Goal: Task Accomplishment & Management: Manage account settings

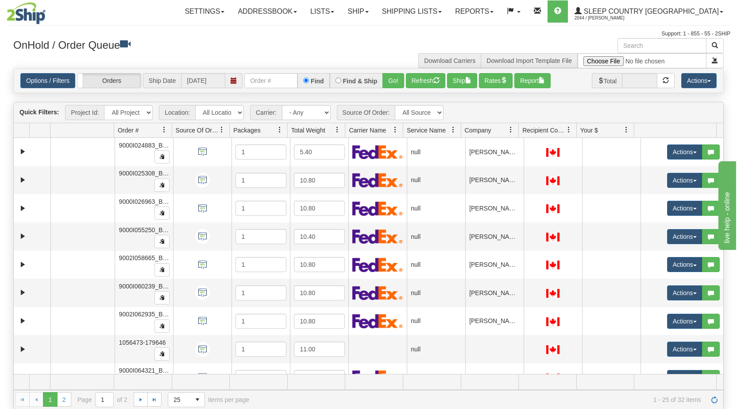
click at [511, 130] on span at bounding box center [511, 129] width 7 height 7
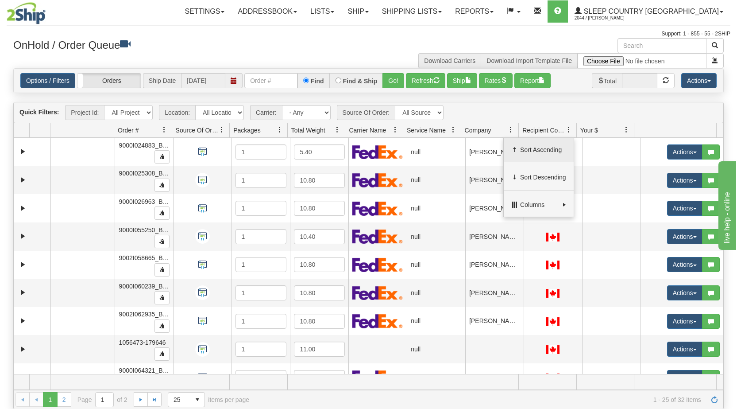
click at [523, 147] on span "Sort Ascending" at bounding box center [543, 149] width 46 height 9
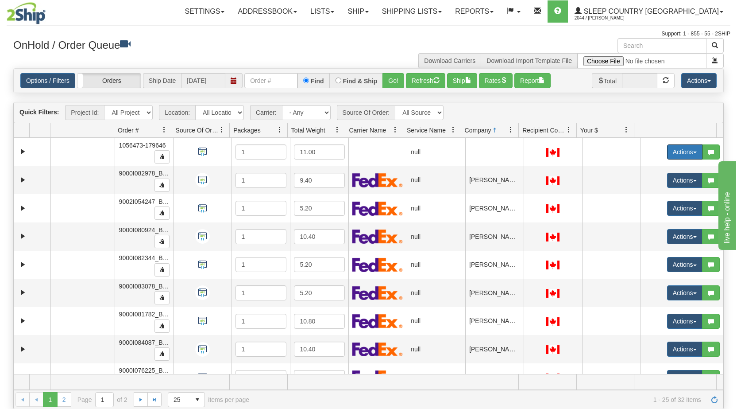
click at [685, 154] on button "Actions" at bounding box center [684, 151] width 35 height 15
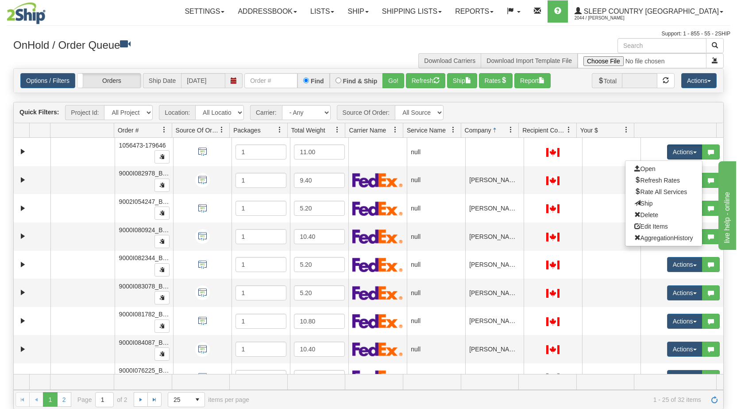
click at [662, 169] on link "Open" at bounding box center [664, 169] width 77 height 12
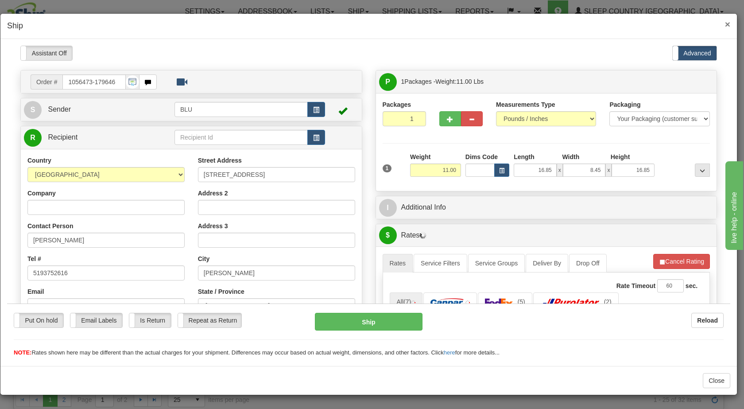
click at [729, 23] on span "×" at bounding box center [727, 24] width 5 height 10
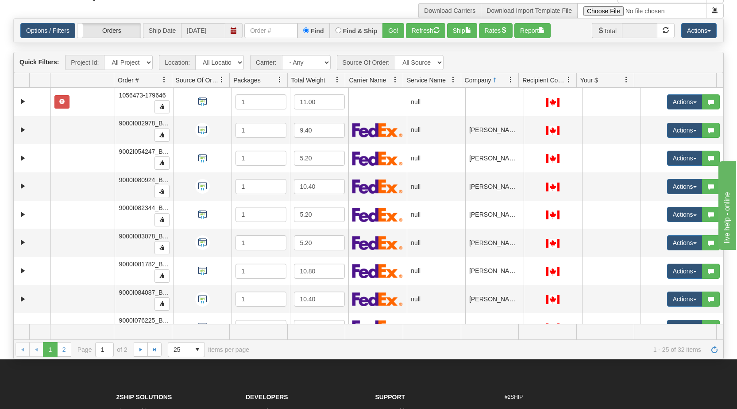
scroll to position [50, 0]
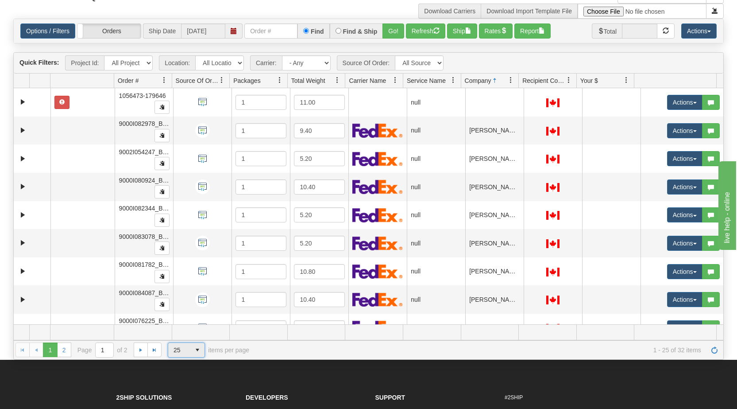
click at [188, 348] on span "25" at bounding box center [179, 350] width 22 height 14
click at [181, 388] on li "50" at bounding box center [186, 389] width 36 height 12
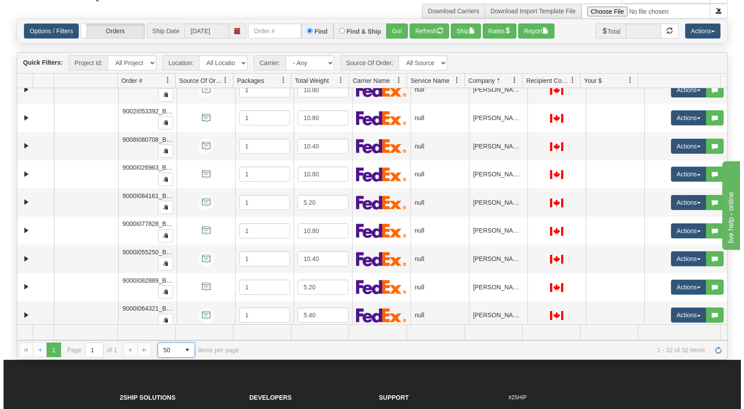
scroll to position [665, 0]
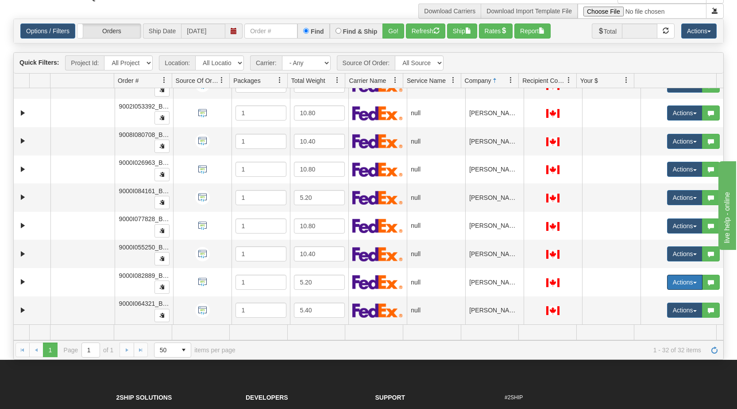
click at [686, 282] on button "Actions" at bounding box center [684, 282] width 35 height 15
click at [661, 297] on link "Open" at bounding box center [664, 299] width 77 height 12
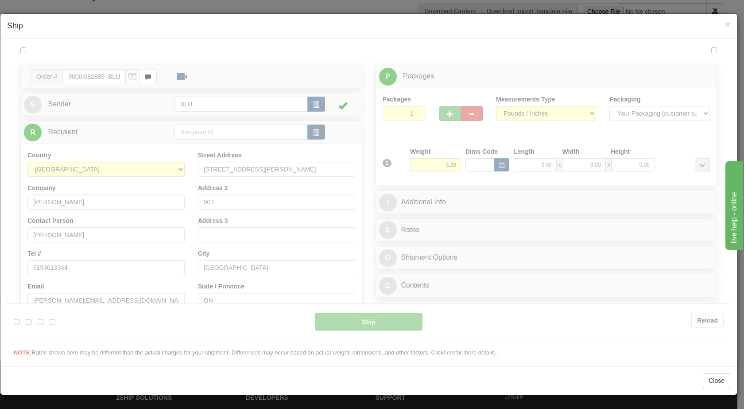
scroll to position [0, 0]
type input "16:08"
type input "16:00"
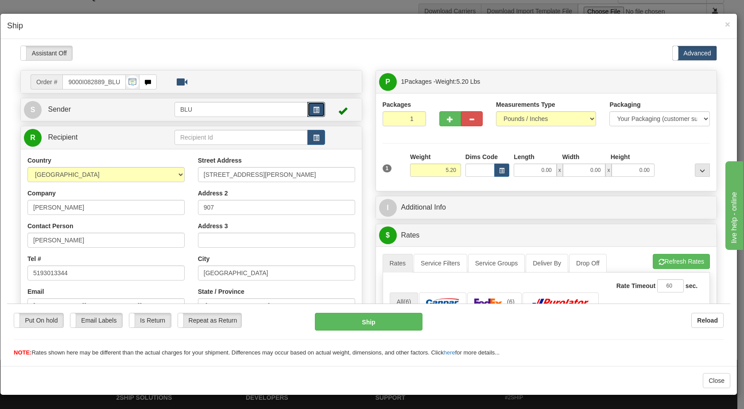
click at [313, 111] on span "button" at bounding box center [316, 110] width 6 height 6
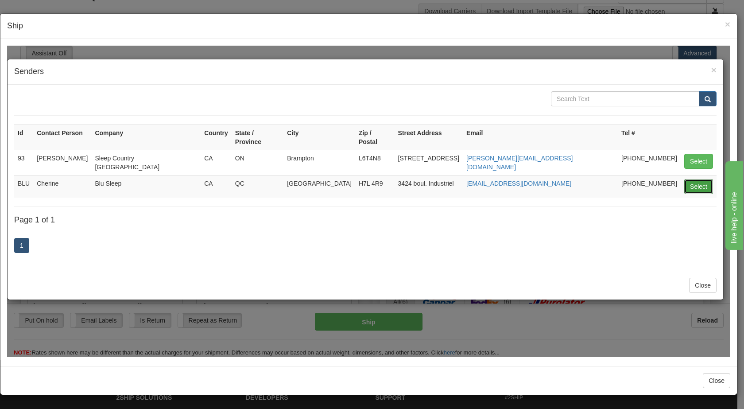
click at [692, 178] on button "Select" at bounding box center [698, 185] width 29 height 15
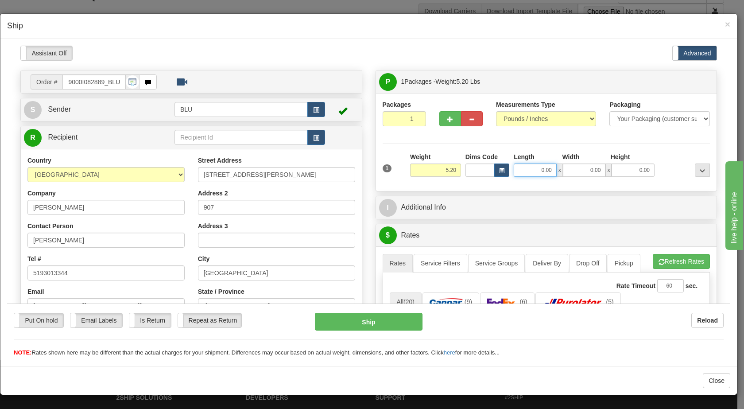
click at [535, 163] on input "0.00" at bounding box center [535, 169] width 43 height 13
type input "16.00"
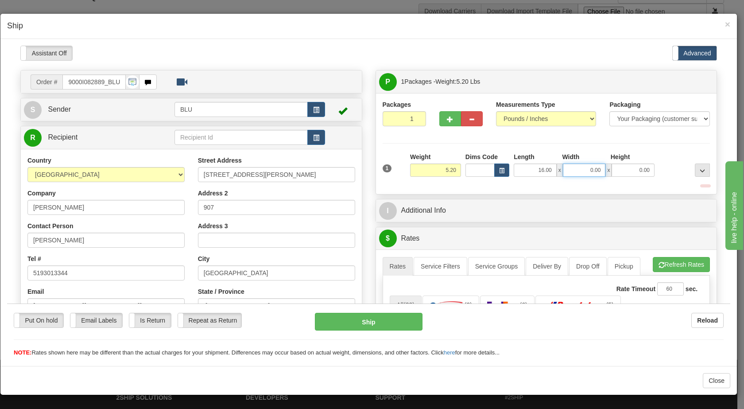
click at [586, 168] on input "0.00" at bounding box center [584, 169] width 43 height 13
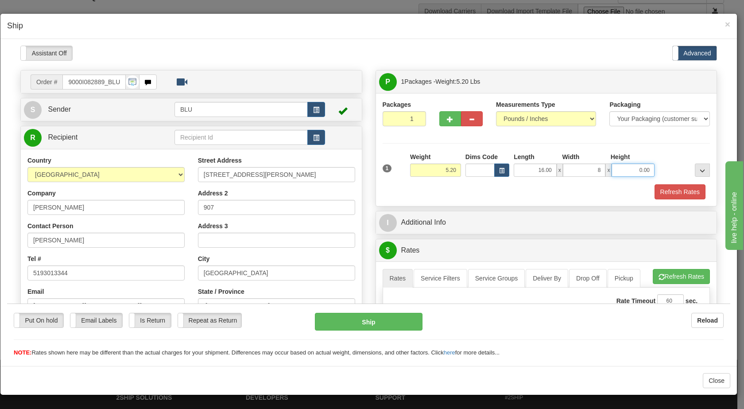
type input "8.00"
click at [635, 172] on input "0.00" at bounding box center [633, 169] width 43 height 13
type input "1"
type input "16.00"
click at [536, 167] on input "16.00" at bounding box center [535, 169] width 43 height 13
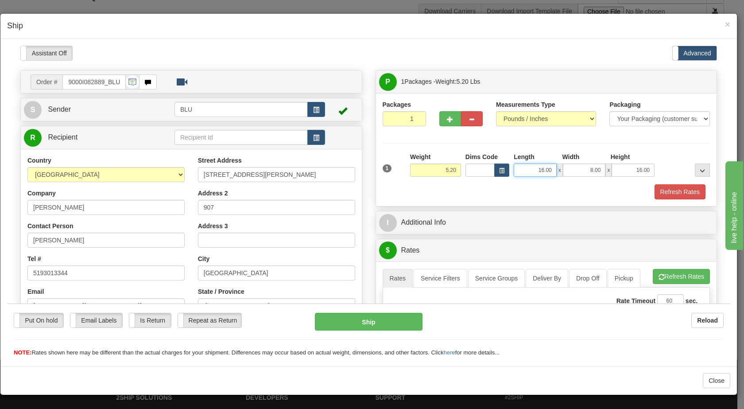
click at [536, 167] on input "16.00" at bounding box center [535, 169] width 43 height 13
type input "8.00"
click at [582, 171] on input "8.00" at bounding box center [584, 169] width 43 height 13
click at [667, 193] on button "Refresh Rates" at bounding box center [680, 191] width 51 height 15
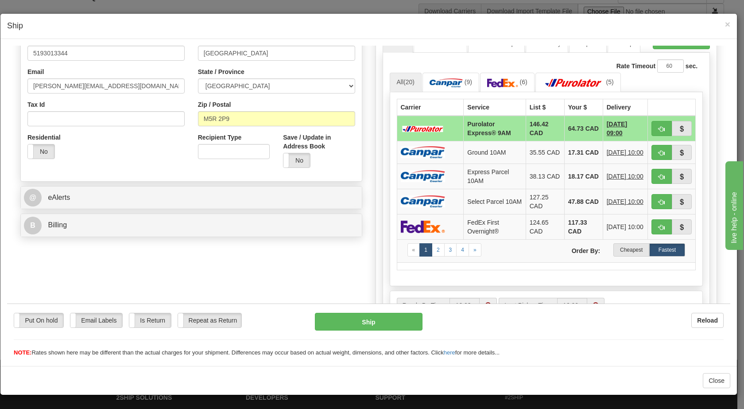
scroll to position [216, 0]
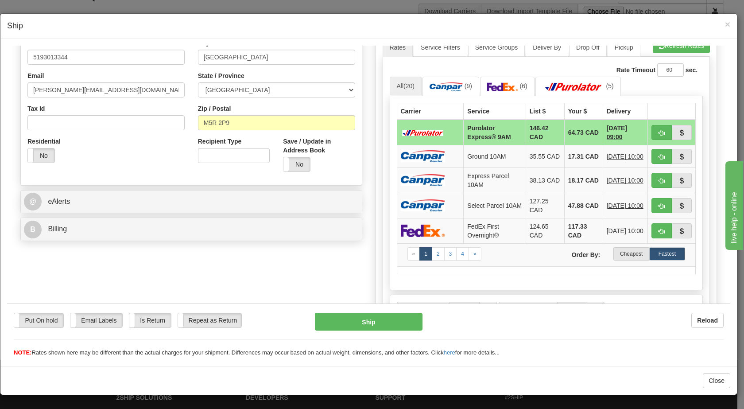
click at [620, 254] on label "Cheapest" at bounding box center [631, 253] width 36 height 13
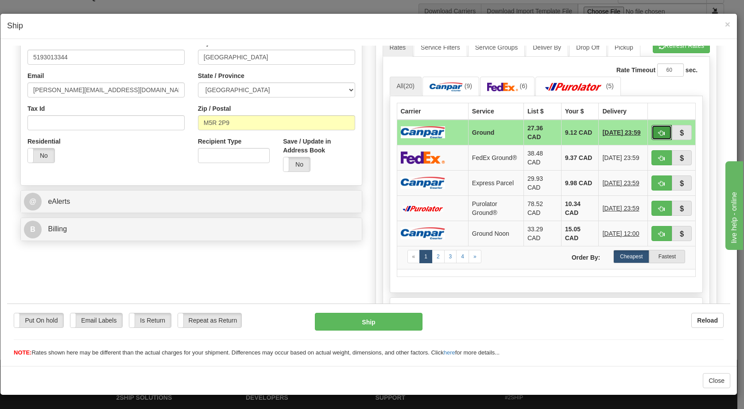
click at [659, 131] on span "button" at bounding box center [662, 133] width 6 height 6
type input "1"
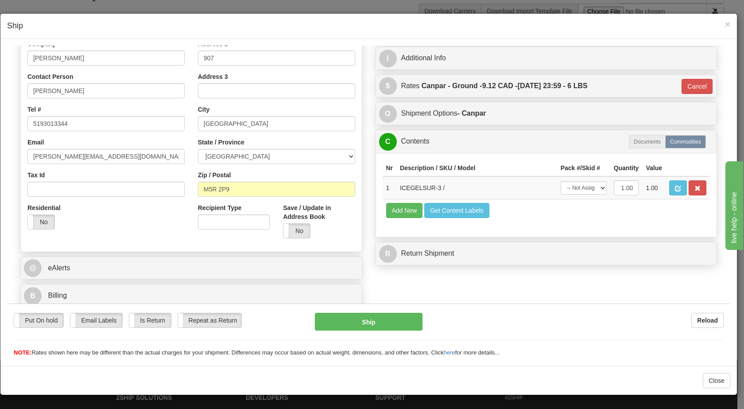
scroll to position [149, 0]
click at [376, 321] on button "Ship" at bounding box center [368, 321] width 107 height 18
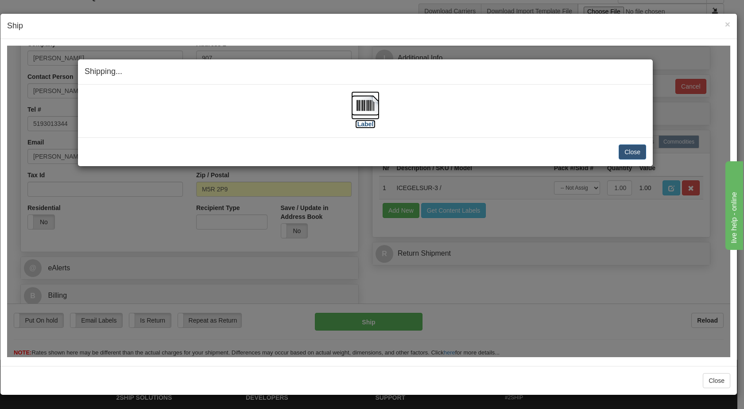
click at [361, 105] on img at bounding box center [365, 105] width 28 height 28
click at [631, 150] on button "Close" at bounding box center [632, 151] width 27 height 15
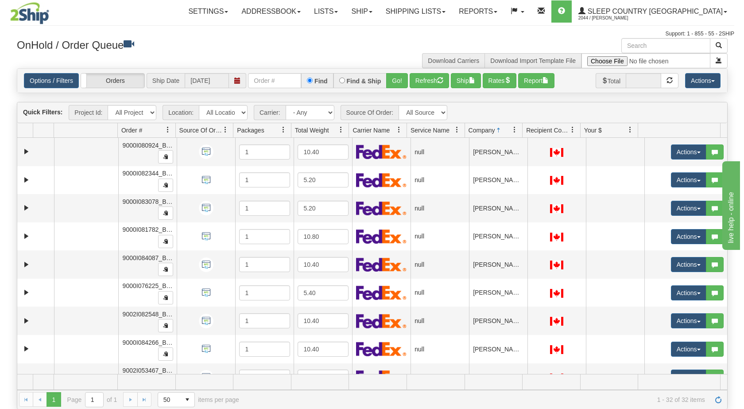
scroll to position [0, 0]
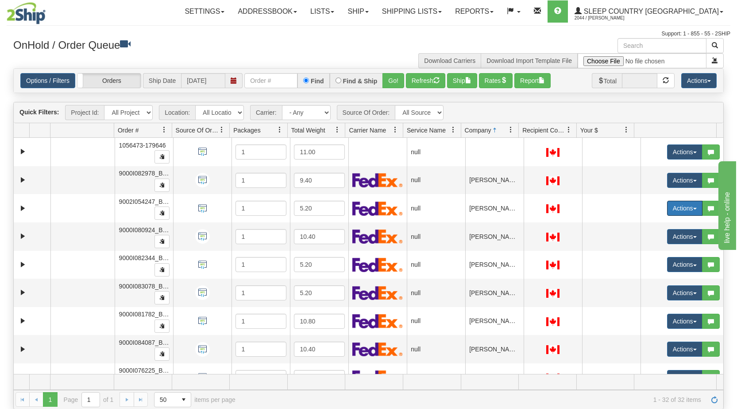
click at [686, 210] on button "Actions" at bounding box center [684, 208] width 35 height 15
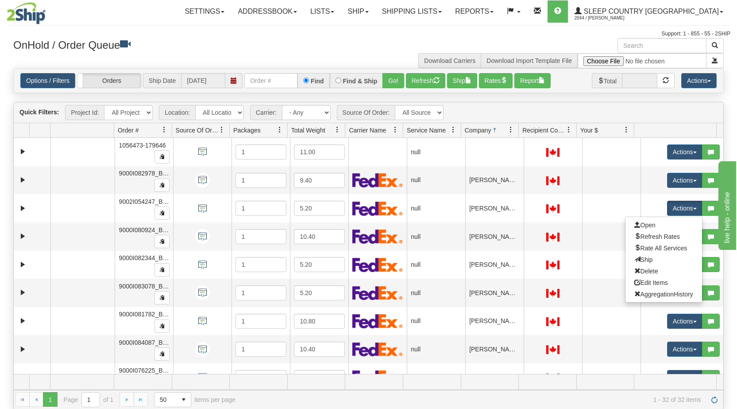
click at [674, 222] on link "Open" at bounding box center [664, 225] width 77 height 12
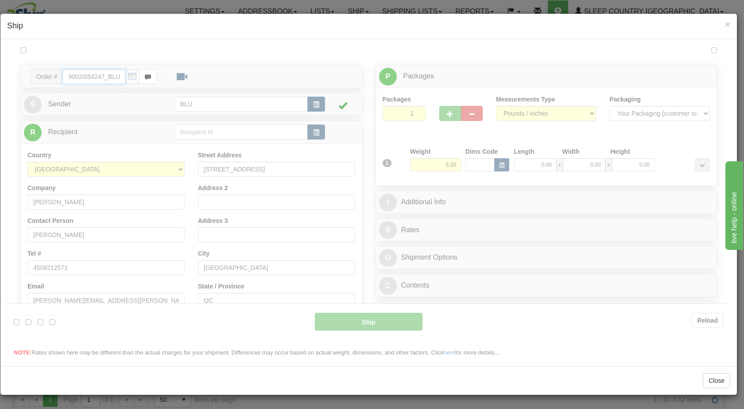
type input "16:27"
type input "16:00"
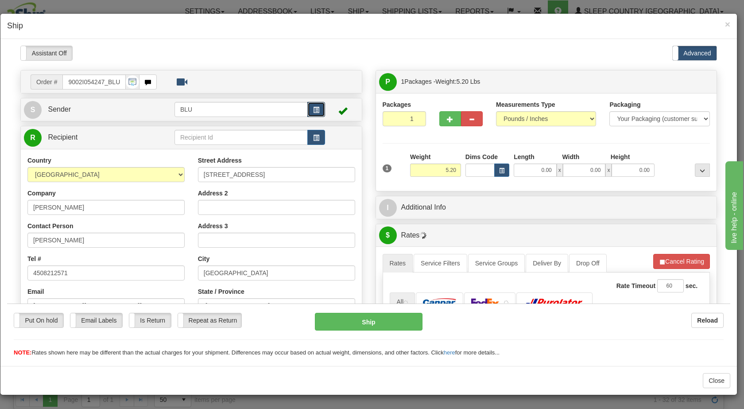
click at [311, 105] on button "button" at bounding box center [316, 108] width 18 height 15
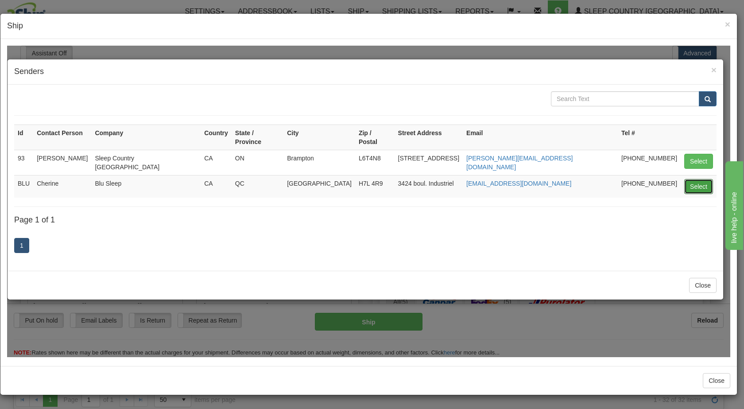
click at [712, 178] on button "Select" at bounding box center [698, 185] width 29 height 15
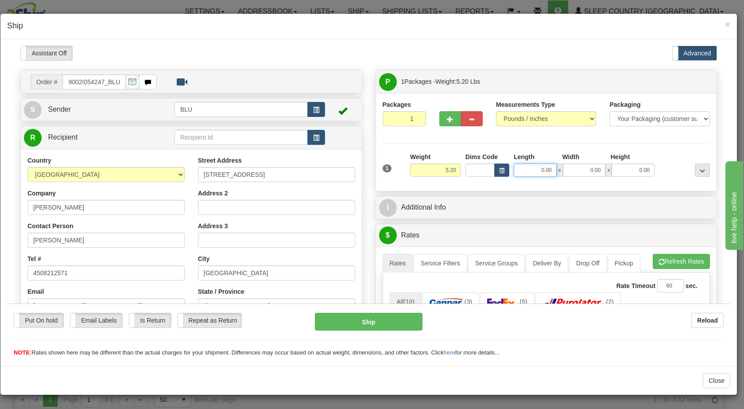
click at [531, 167] on input "0.00" at bounding box center [535, 169] width 43 height 13
type input "8.00"
click at [583, 166] on input "0.00" at bounding box center [584, 169] width 43 height 13
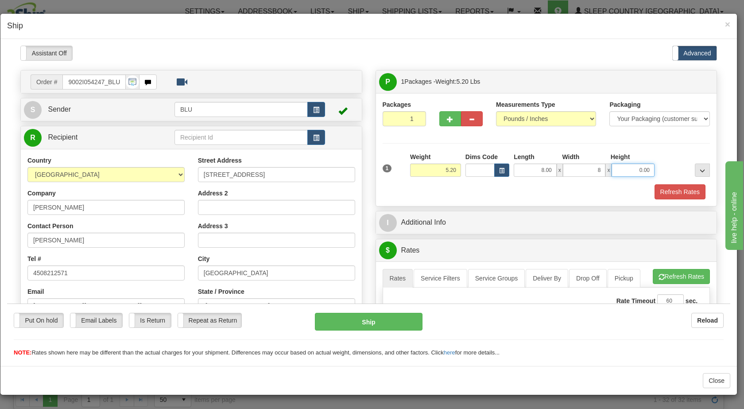
type input "8.00"
click at [626, 169] on input "0.00" at bounding box center [633, 169] width 43 height 13
type input "16.00"
click at [658, 190] on button "Refresh Rates" at bounding box center [680, 191] width 51 height 15
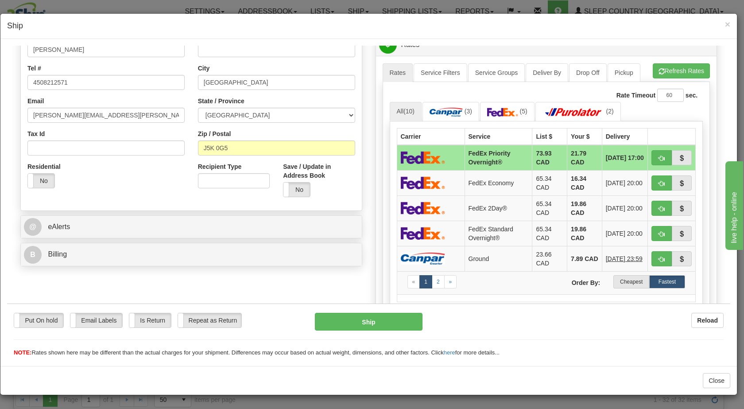
scroll to position [190, 0]
click at [615, 280] on label "Cheapest" at bounding box center [631, 281] width 36 height 13
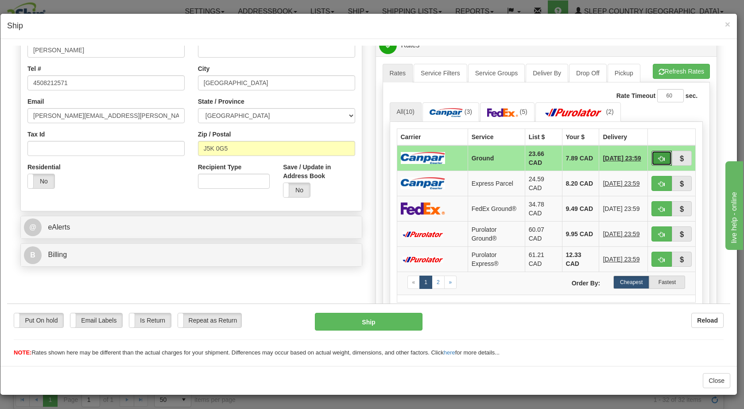
click at [659, 155] on span "button" at bounding box center [662, 158] width 6 height 6
type input "1"
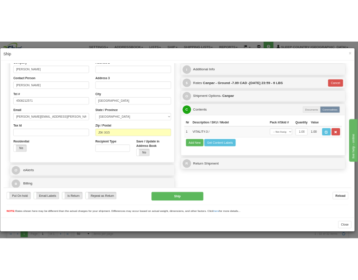
scroll to position [149, 0]
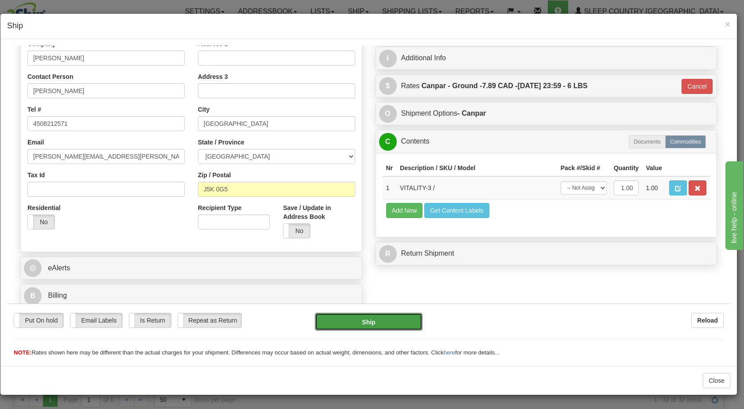
click at [354, 319] on button "Ship" at bounding box center [368, 321] width 107 height 18
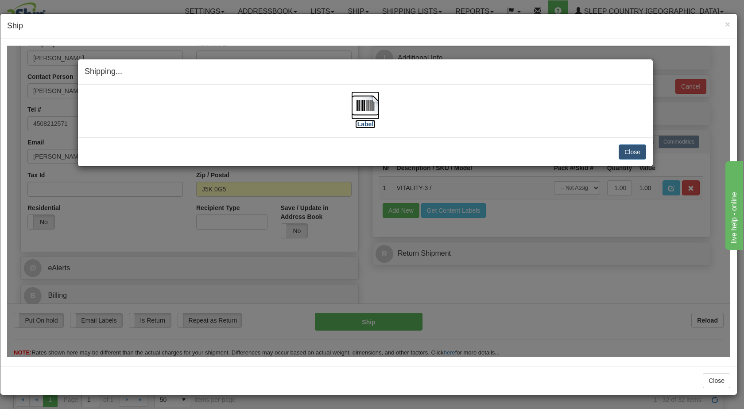
click at [362, 104] on img at bounding box center [365, 105] width 28 height 28
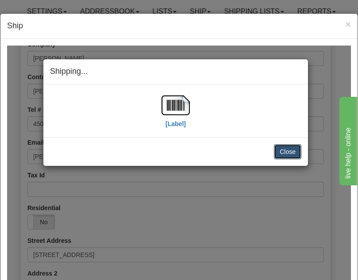
click at [302, 144] on button "Close" at bounding box center [287, 151] width 27 height 15
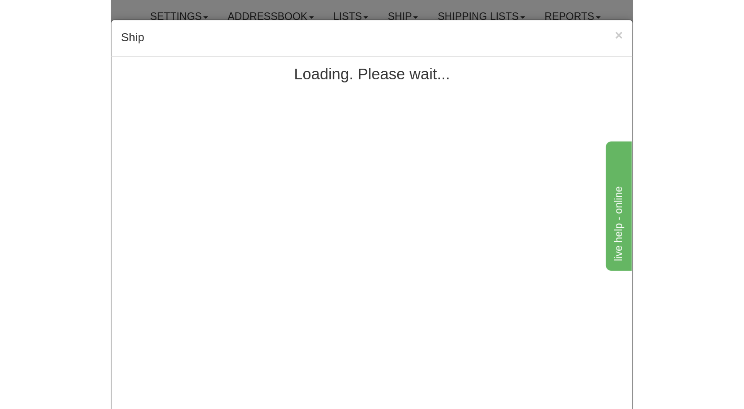
scroll to position [0, 0]
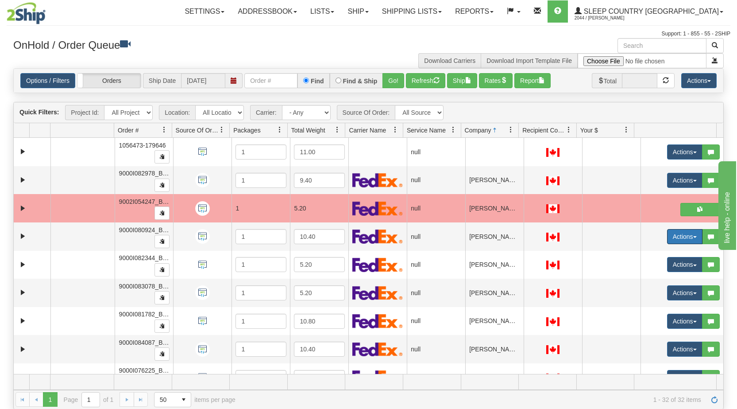
click at [686, 236] on button "Actions" at bounding box center [684, 236] width 35 height 15
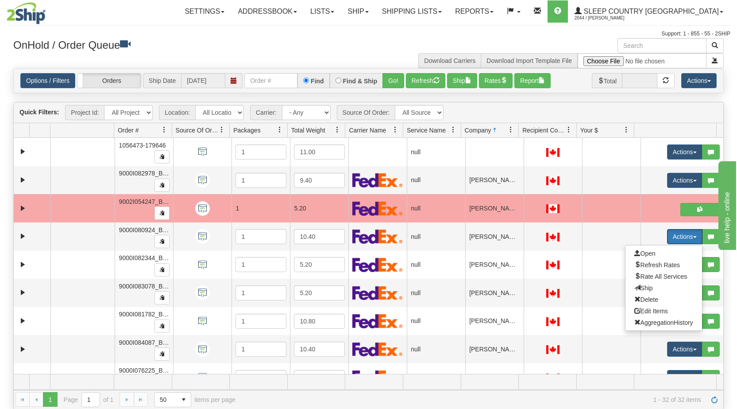
click at [644, 252] on span "Open" at bounding box center [645, 253] width 21 height 7
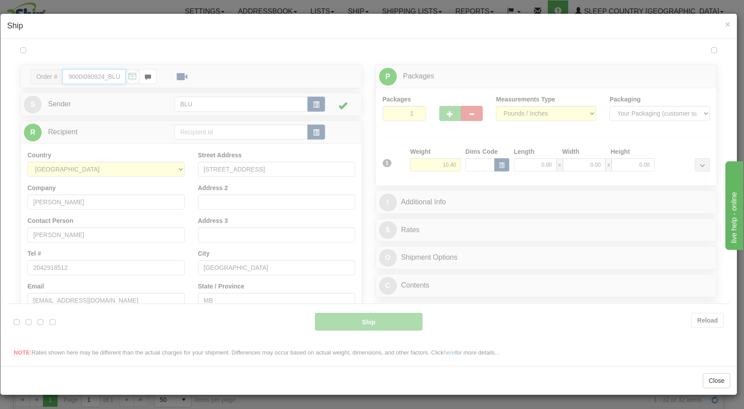
type input "16:28"
type input "16:00"
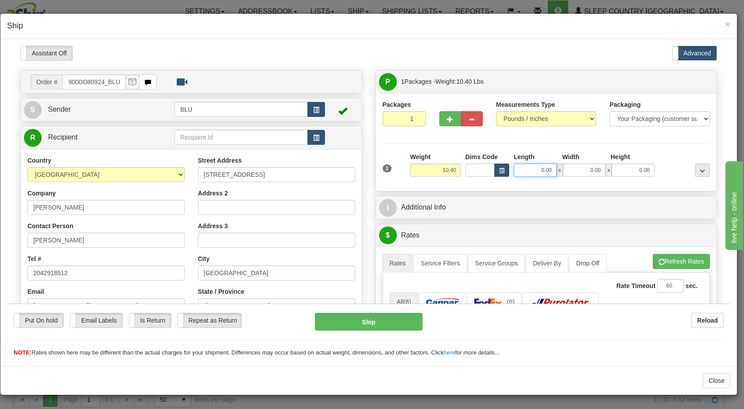
click at [532, 168] on input "0.00" at bounding box center [535, 169] width 43 height 13
type input "16.00"
click at [574, 171] on input "0.00" at bounding box center [584, 169] width 43 height 13
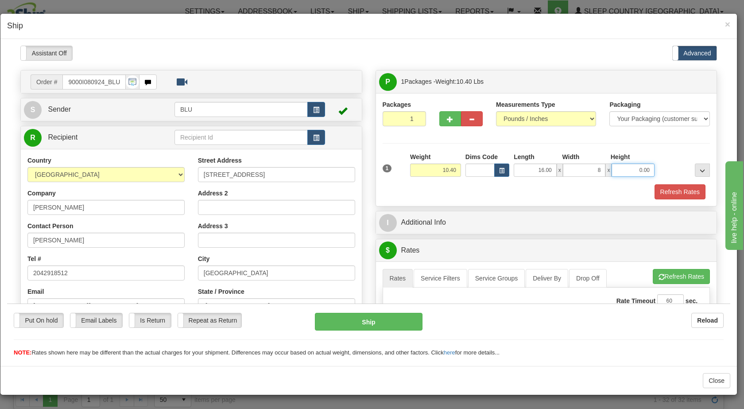
type input "8.00"
click at [622, 167] on input "0.00" at bounding box center [633, 169] width 43 height 13
type input "16.00"
click at [539, 191] on div "Refresh Rates" at bounding box center [546, 191] width 332 height 15
click at [313, 111] on span "button" at bounding box center [316, 110] width 6 height 6
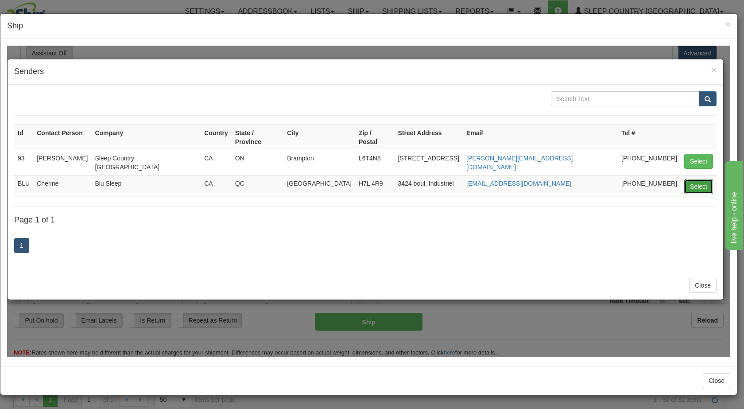
click at [696, 178] on button "Select" at bounding box center [698, 185] width 29 height 15
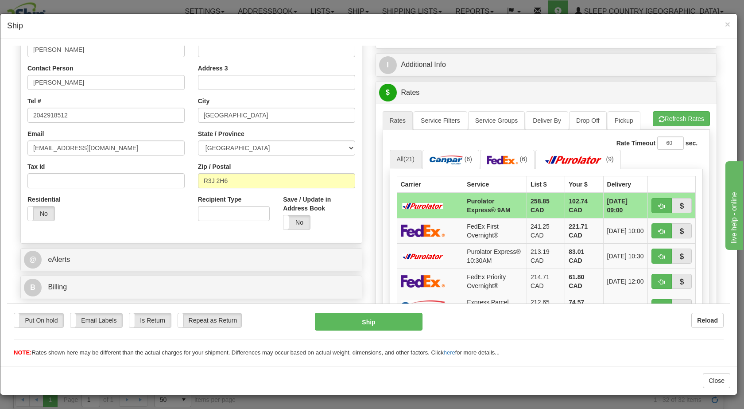
scroll to position [150, 0]
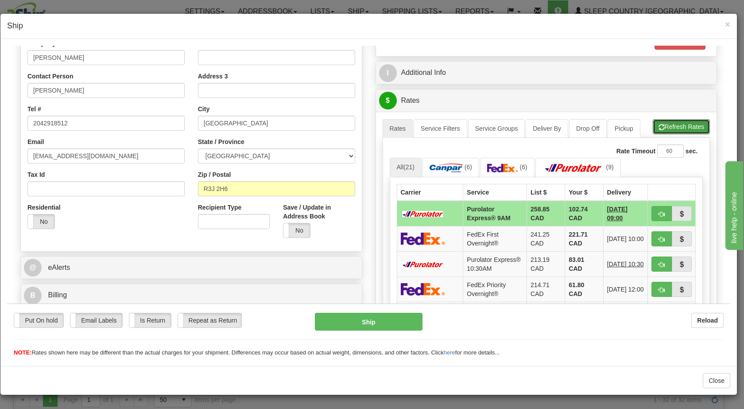
click at [662, 126] on button "Refresh Rates" at bounding box center [681, 126] width 57 height 15
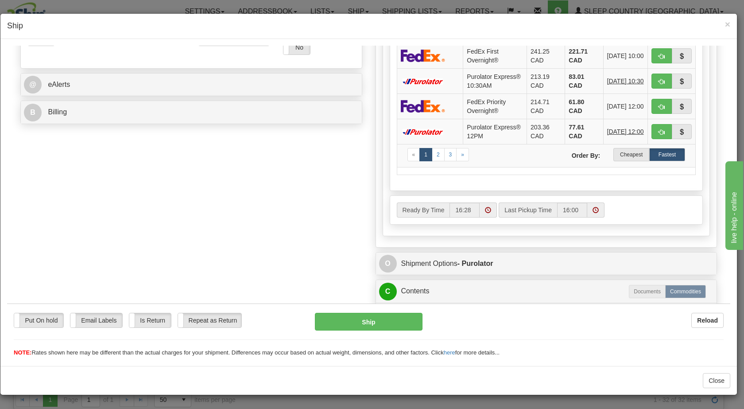
scroll to position [337, 0]
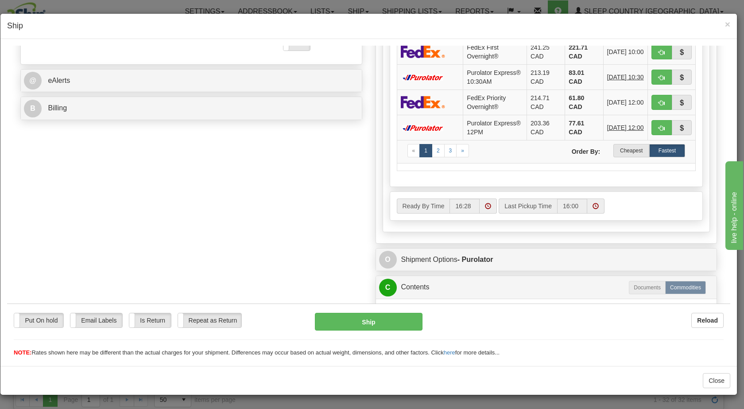
click at [625, 157] on label "Cheapest" at bounding box center [631, 149] width 36 height 13
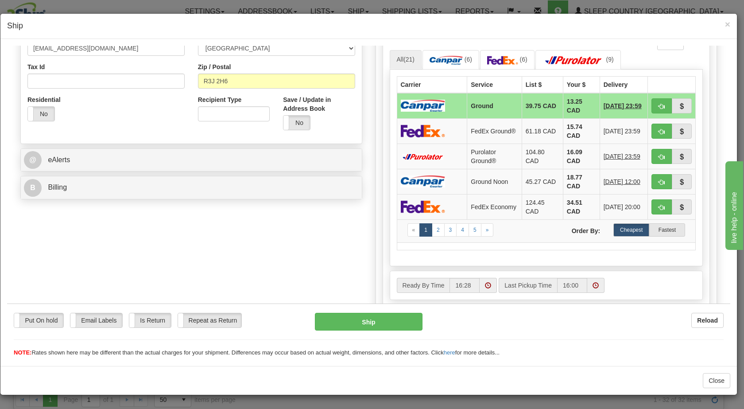
scroll to position [253, 0]
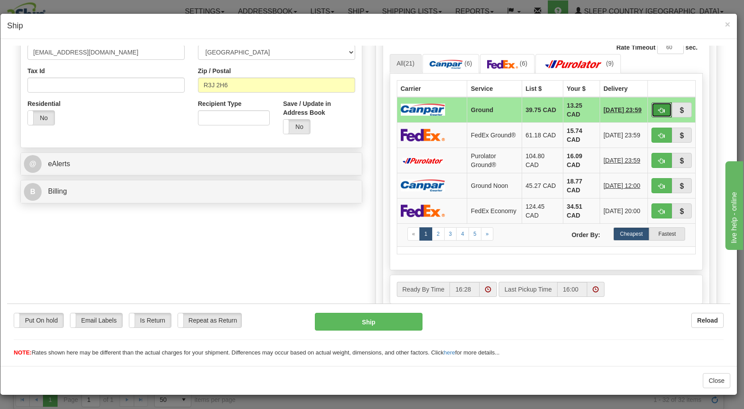
click at [651, 111] on button "button" at bounding box center [661, 109] width 20 height 15
type input "1"
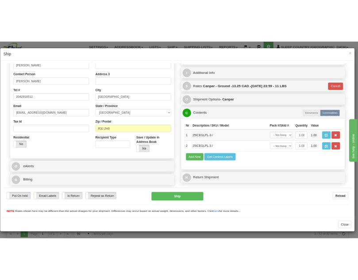
scroll to position [158, 0]
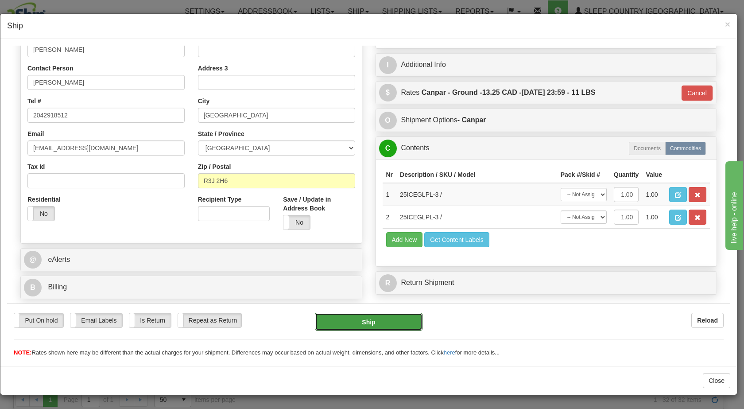
click at [364, 318] on button "Ship" at bounding box center [368, 321] width 107 height 18
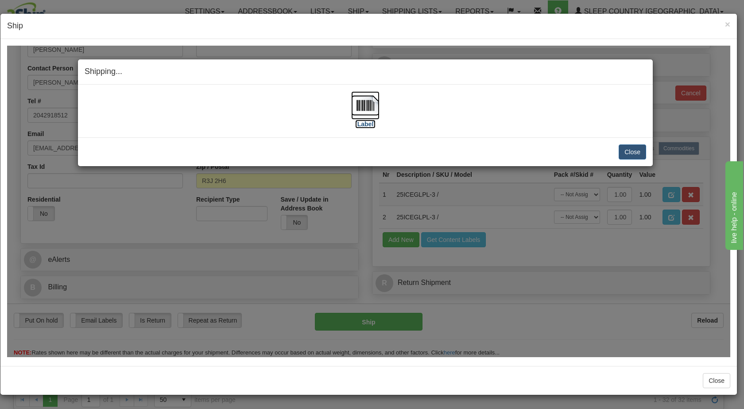
click at [359, 103] on img at bounding box center [365, 105] width 28 height 28
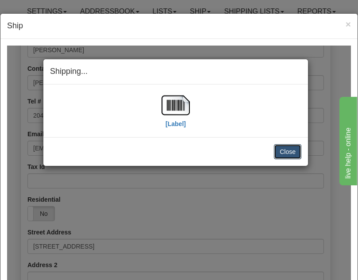
click at [302, 144] on button "Close" at bounding box center [287, 151] width 27 height 15
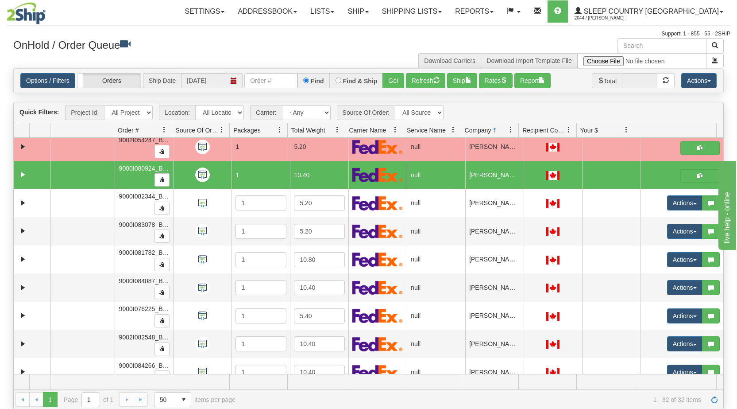
scroll to position [71, 0]
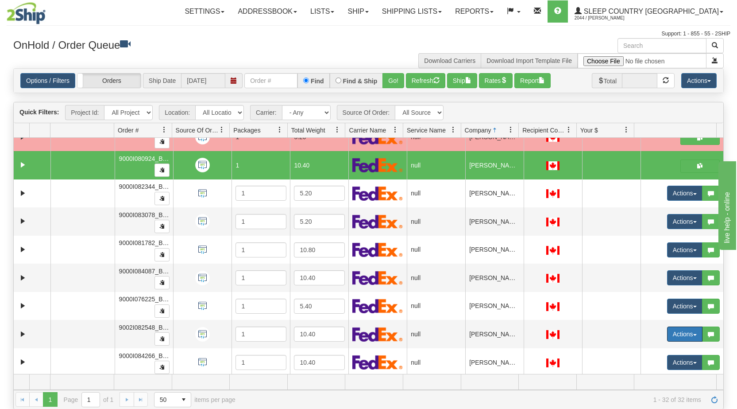
click at [689, 336] on button "Actions" at bounding box center [684, 333] width 35 height 15
click at [657, 350] on link "Open" at bounding box center [664, 351] width 77 height 12
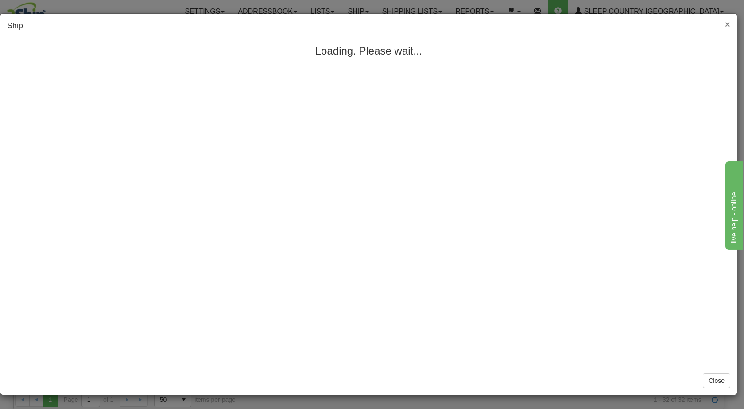
click at [727, 22] on span "×" at bounding box center [727, 24] width 5 height 10
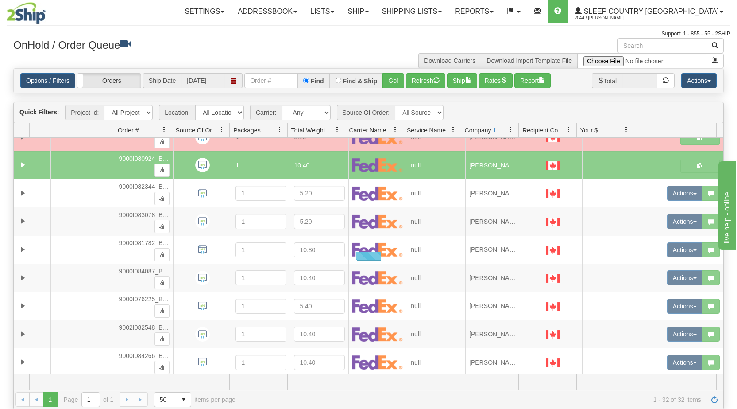
scroll to position [0, 0]
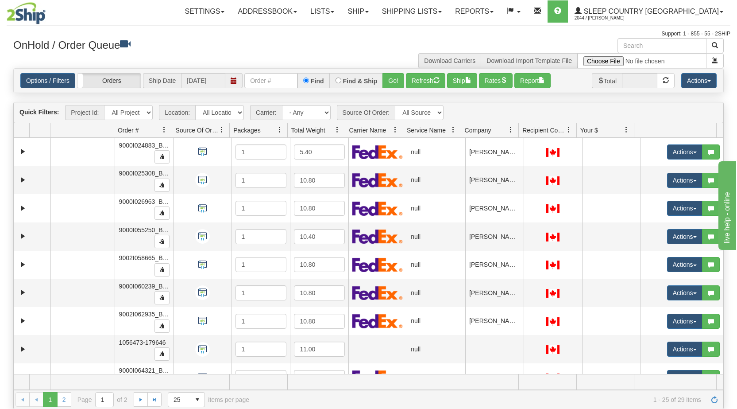
click at [508, 127] on span at bounding box center [511, 129] width 7 height 7
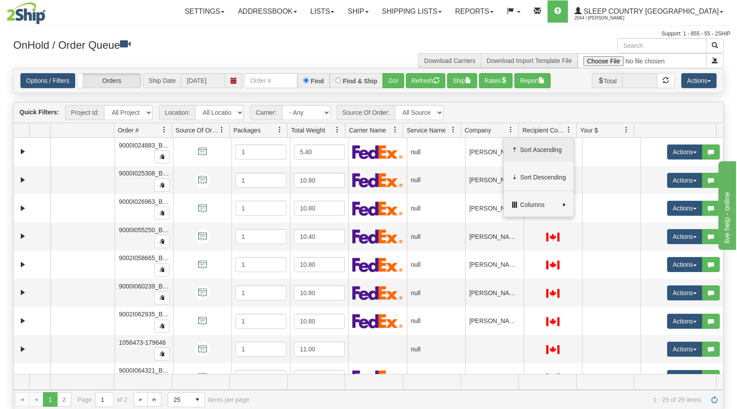
click at [516, 147] on span at bounding box center [515, 149] width 7 height 7
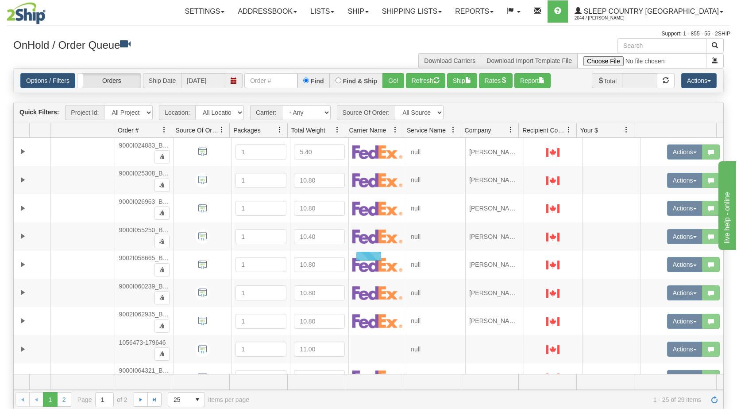
click at [505, 129] on link at bounding box center [511, 129] width 15 height 15
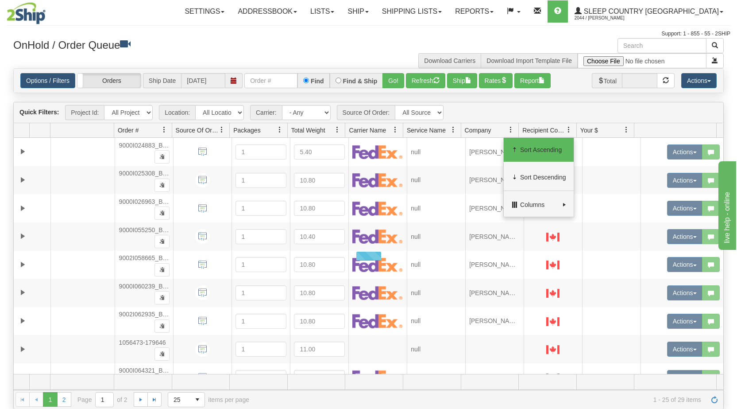
click at [532, 152] on span "Sort Ascending" at bounding box center [543, 149] width 46 height 9
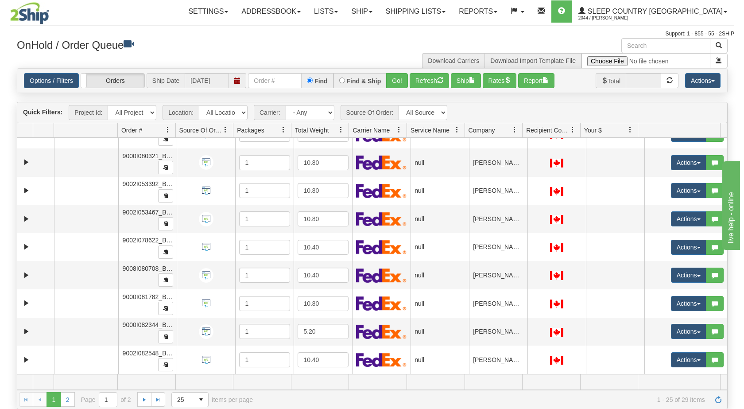
scroll to position [468, 0]
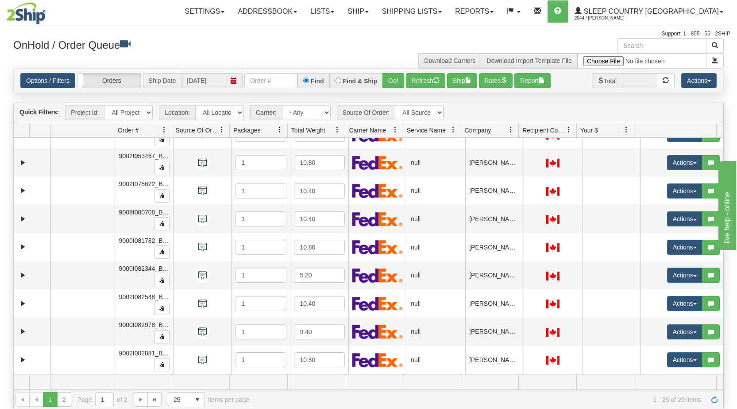
click at [694, 304] on span "button" at bounding box center [696, 304] width 4 height 2
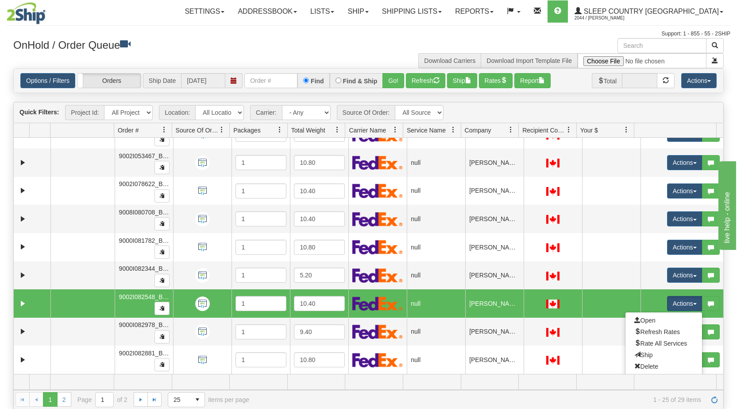
click at [657, 320] on link "Open" at bounding box center [664, 320] width 77 height 12
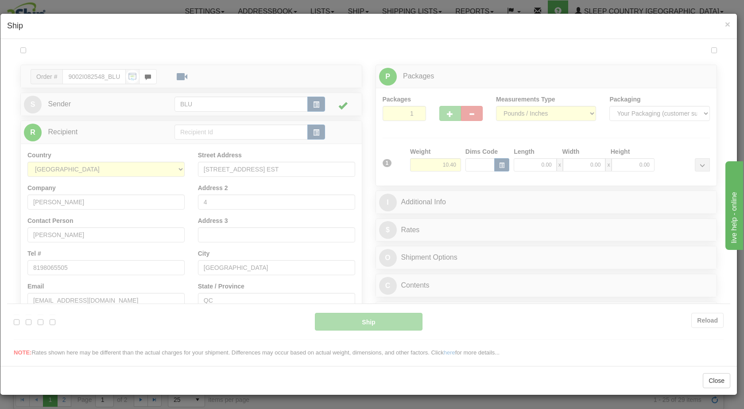
scroll to position [0, 0]
type input "16:43"
type input "16:00"
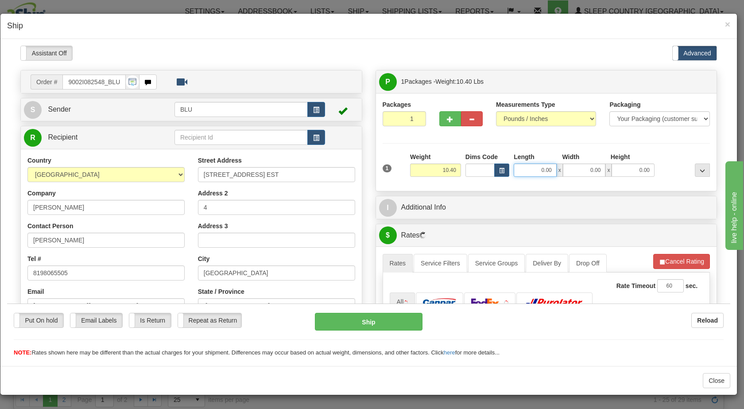
click at [529, 172] on input "0.00" at bounding box center [535, 169] width 43 height 13
type input "16.00"
click at [586, 170] on input "0.00" at bounding box center [584, 169] width 43 height 13
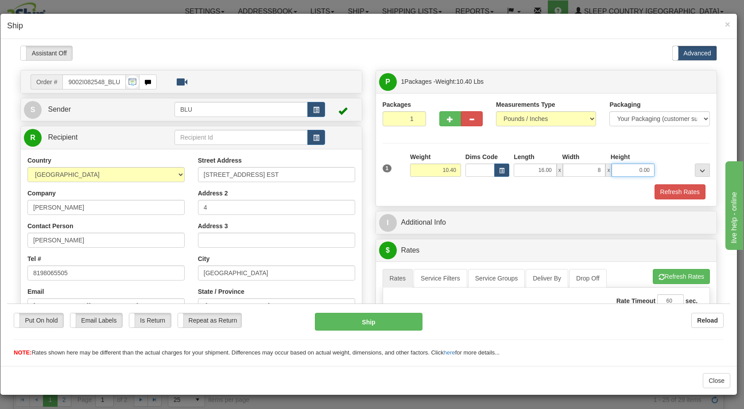
type input "8.00"
click at [626, 169] on input "0.00" at bounding box center [633, 169] width 43 height 13
type input "16.00"
click at [669, 164] on div at bounding box center [684, 164] width 55 height 24
click at [313, 108] on span "button" at bounding box center [316, 110] width 6 height 6
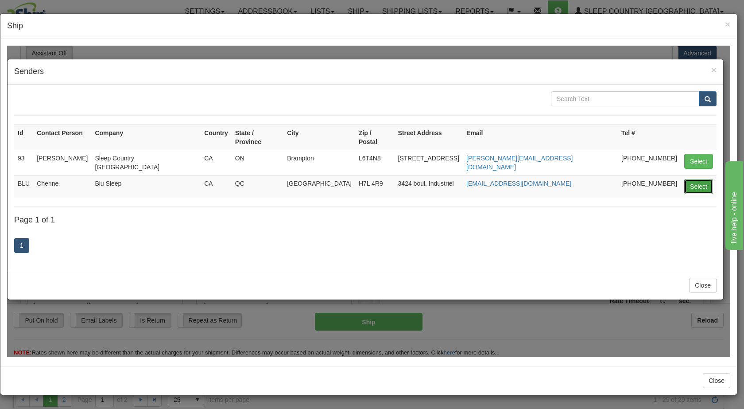
click at [692, 178] on button "Select" at bounding box center [698, 185] width 29 height 15
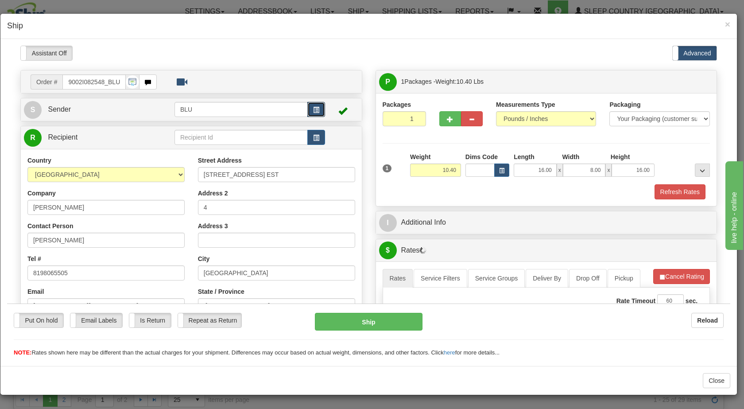
scroll to position [59, 0]
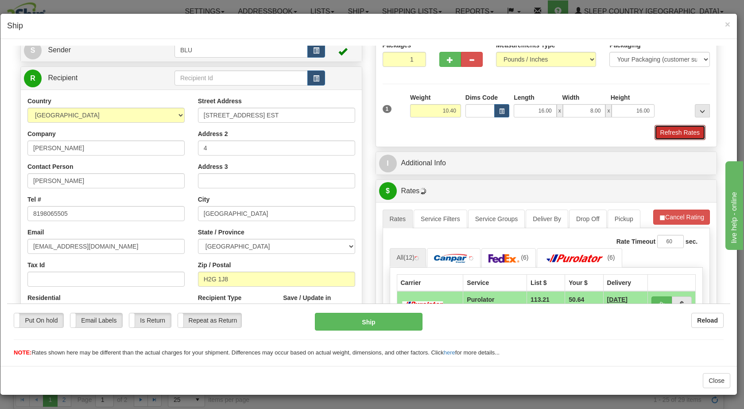
click at [667, 128] on button "Refresh Rates" at bounding box center [680, 131] width 51 height 15
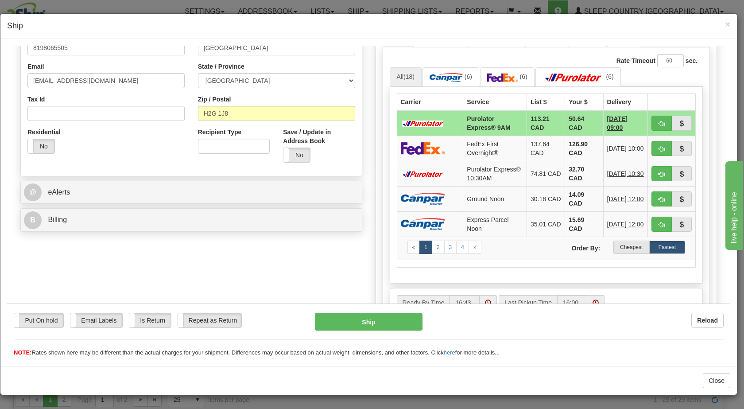
scroll to position [225, 0]
click at [627, 254] on label "Cheapest" at bounding box center [631, 246] width 36 height 13
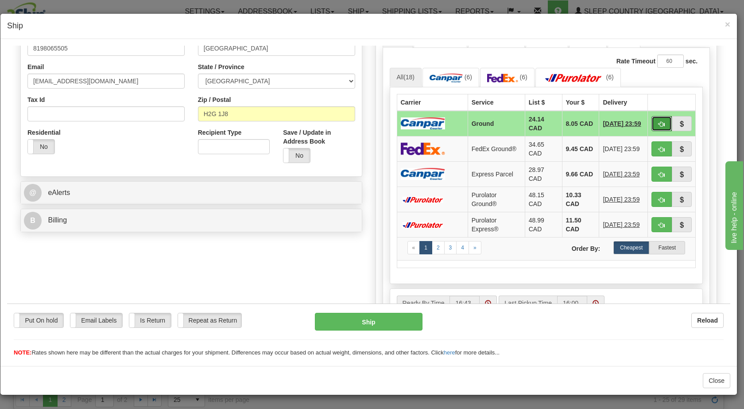
click at [659, 123] on span "button" at bounding box center [662, 124] width 6 height 6
type input "1"
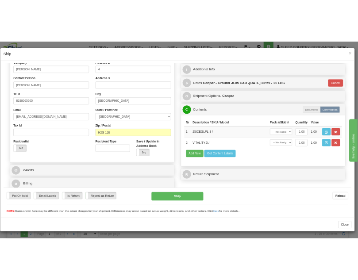
scroll to position [149, 0]
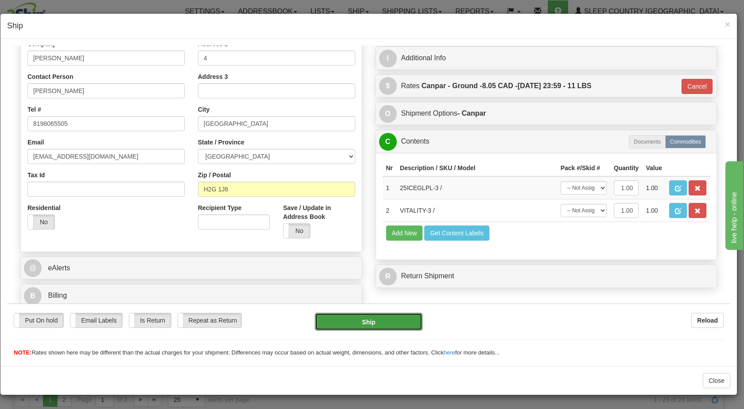
click at [385, 322] on button "Ship" at bounding box center [368, 321] width 107 height 18
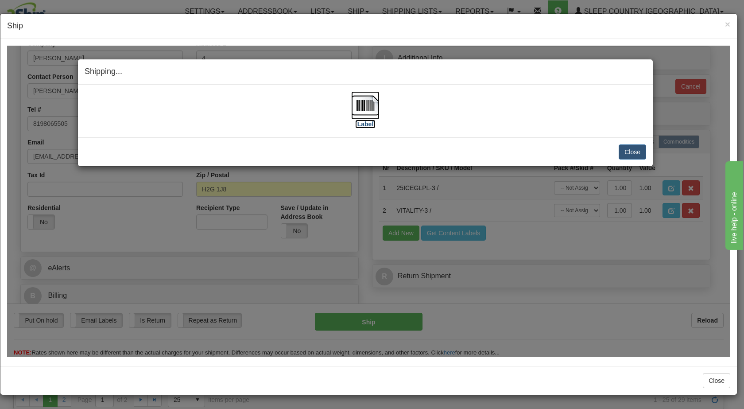
click at [366, 104] on img at bounding box center [365, 105] width 28 height 28
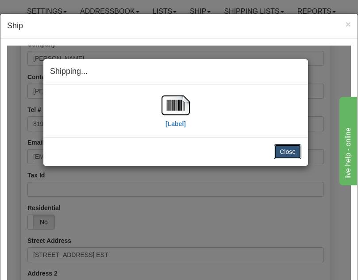
click at [302, 144] on button "Close" at bounding box center [287, 151] width 27 height 15
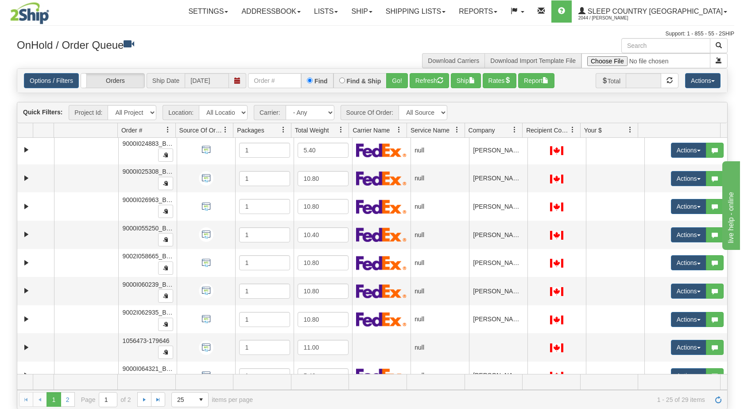
scroll to position [0, 0]
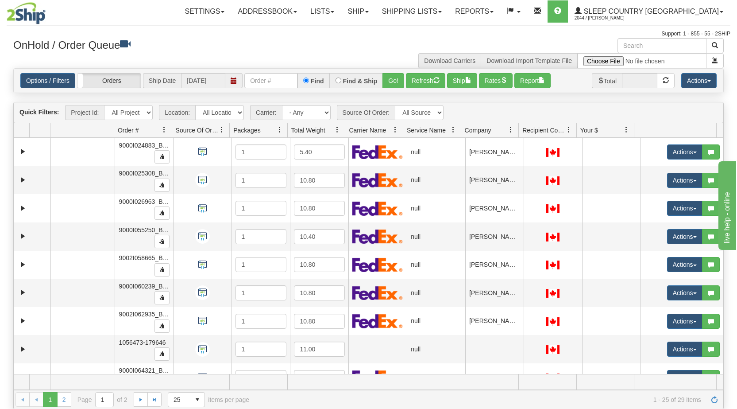
click at [495, 132] on span "Company" at bounding box center [486, 130] width 50 height 15
click at [686, 179] on button "Actions" at bounding box center [684, 180] width 35 height 15
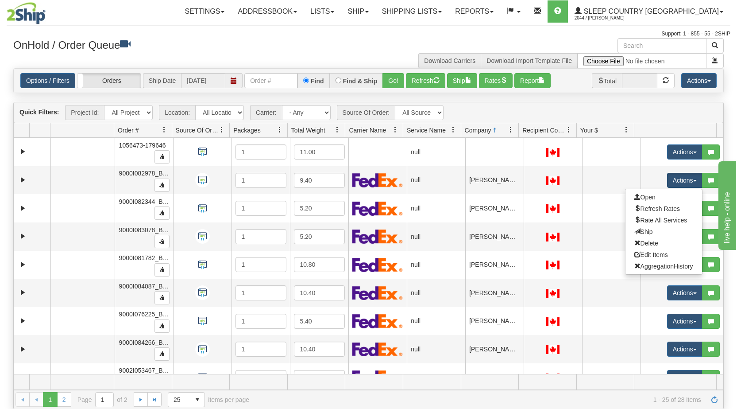
click at [652, 197] on link "Open" at bounding box center [664, 197] width 77 height 12
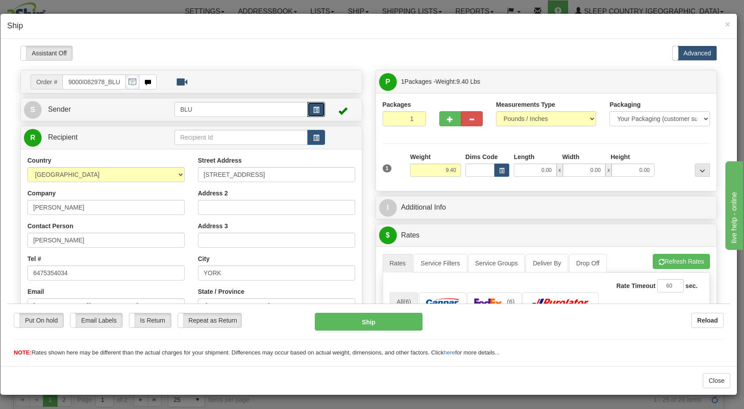
click at [313, 107] on span "button" at bounding box center [316, 110] width 6 height 6
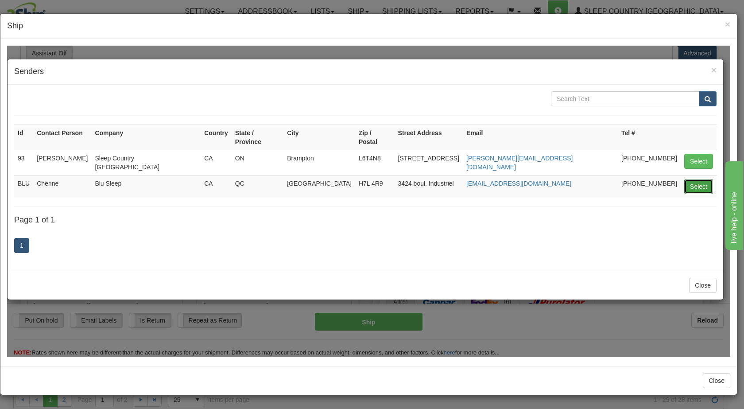
click at [695, 178] on button "Select" at bounding box center [698, 185] width 29 height 15
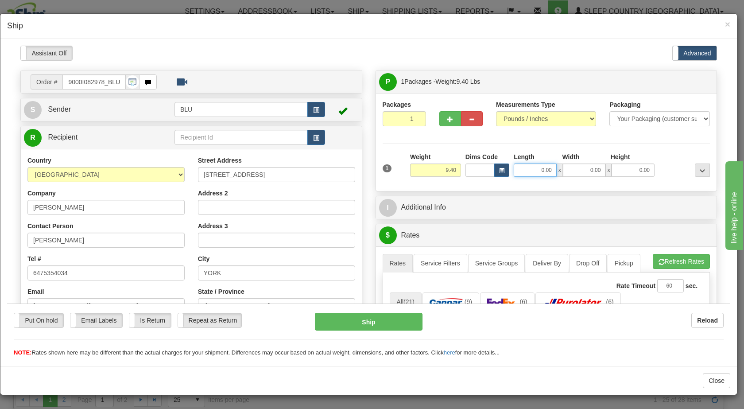
click at [537, 170] on input "0.00" at bounding box center [535, 169] width 43 height 13
type input "16.00"
click at [587, 168] on input "0.00" at bounding box center [584, 169] width 43 height 13
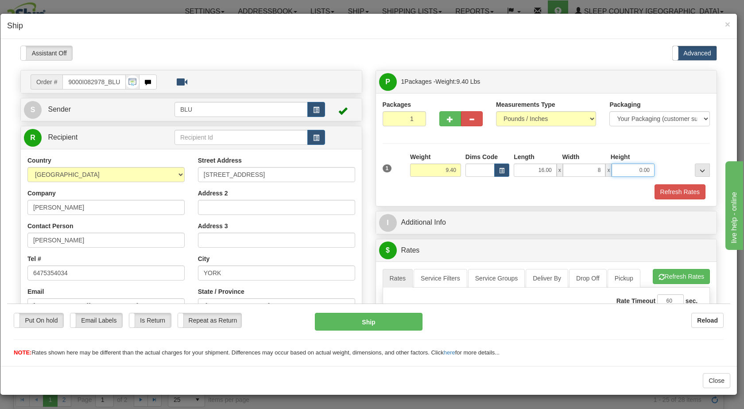
type input "8.00"
click at [631, 168] on input "0.00" at bounding box center [633, 169] width 43 height 13
type input "16.00"
click at [658, 171] on div at bounding box center [684, 164] width 55 height 24
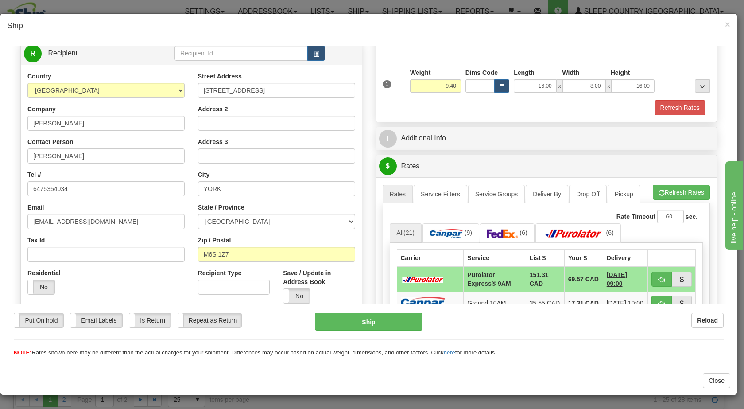
scroll to position [81, 0]
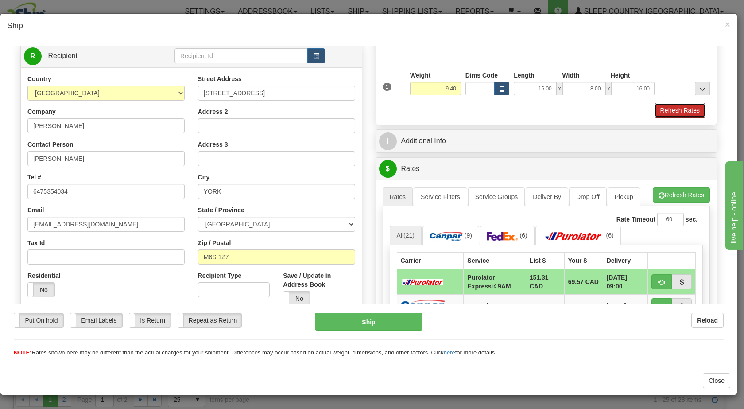
click at [663, 109] on button "Refresh Rates" at bounding box center [680, 109] width 51 height 15
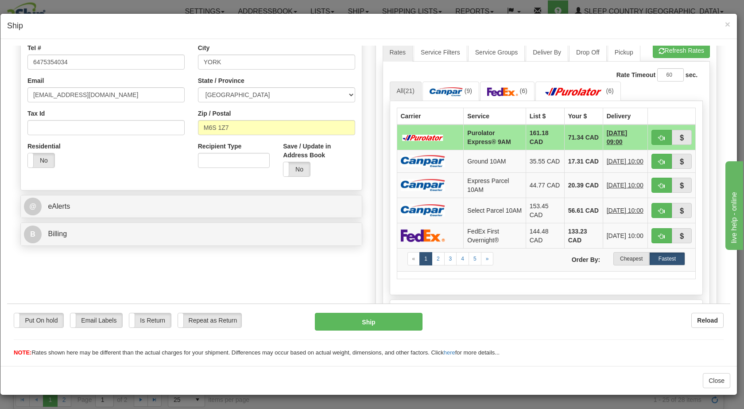
scroll to position [217, 0]
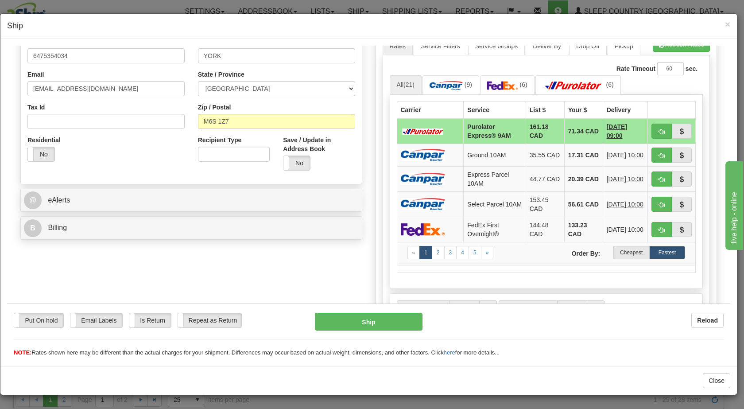
click at [615, 254] on label "Cheapest" at bounding box center [631, 251] width 36 height 13
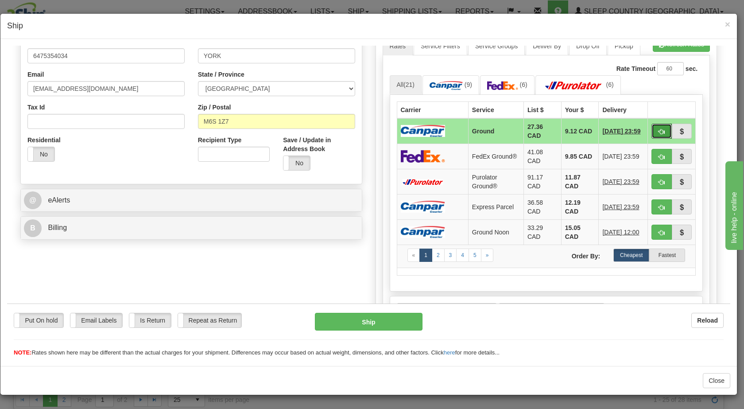
click at [651, 128] on button "button" at bounding box center [661, 130] width 20 height 15
type input "1"
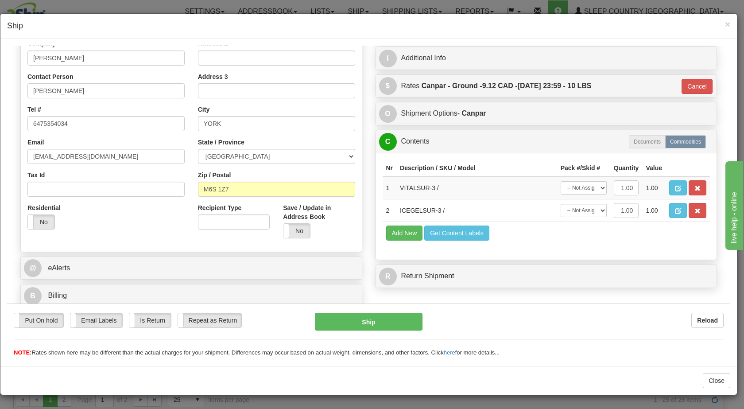
scroll to position [149, 0]
click at [376, 322] on button "Ship" at bounding box center [368, 321] width 107 height 18
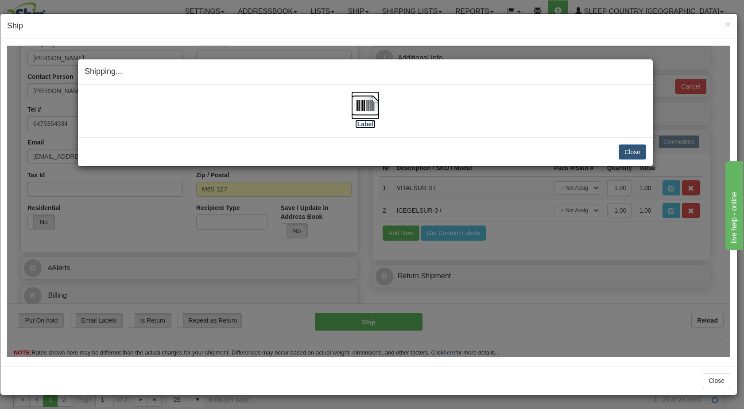
click at [368, 102] on img at bounding box center [365, 105] width 28 height 28
click at [620, 149] on button "Close" at bounding box center [632, 151] width 27 height 15
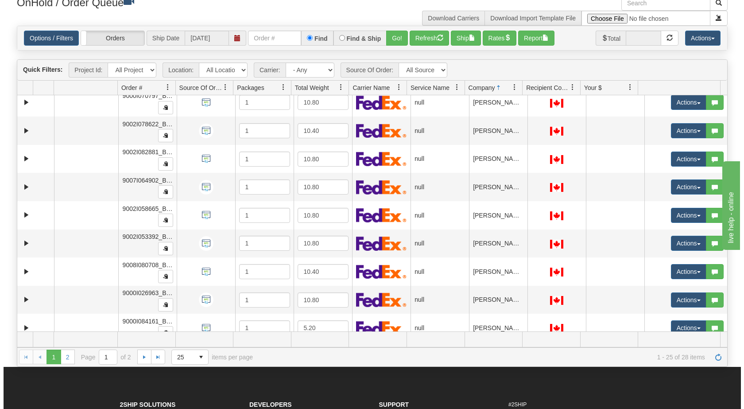
scroll to position [468, 0]
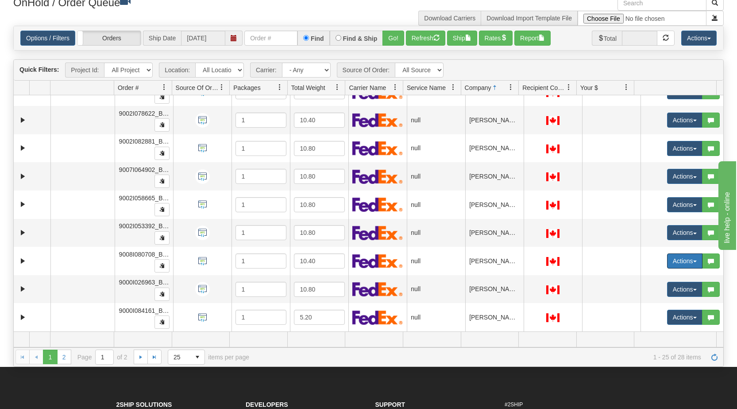
click at [687, 260] on button "Actions" at bounding box center [684, 260] width 35 height 15
click at [671, 275] on link "Open" at bounding box center [664, 278] width 77 height 12
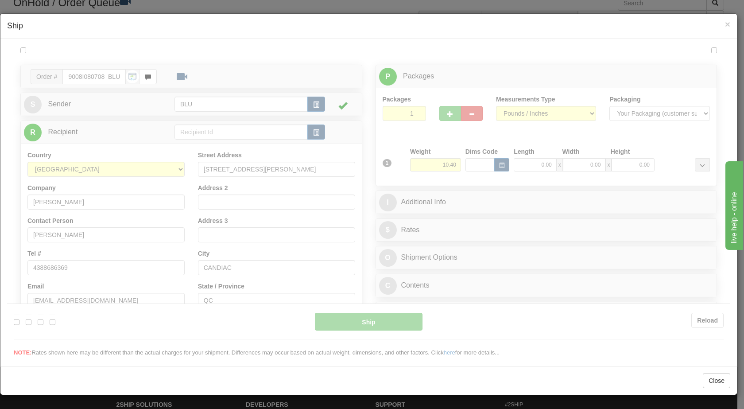
scroll to position [0, 0]
type input "17:05"
type input "16:00"
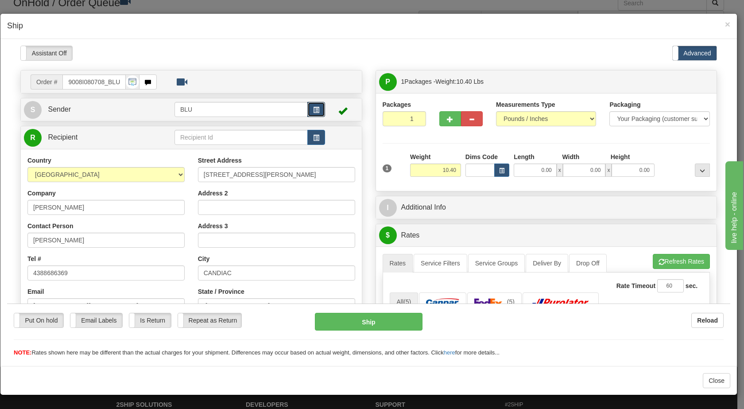
click at [315, 108] on span "button" at bounding box center [316, 110] width 6 height 6
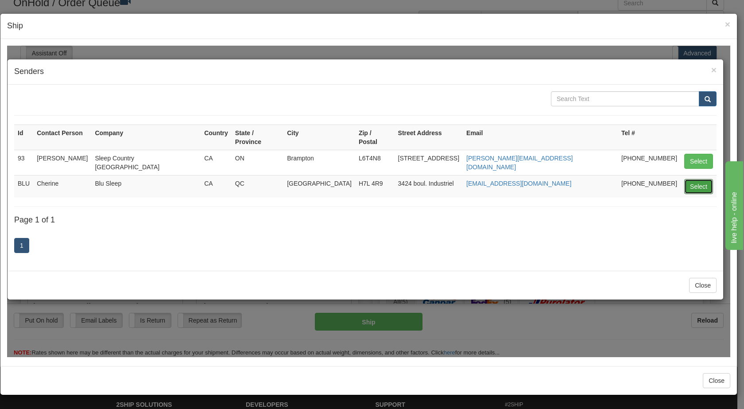
click at [690, 178] on button "Select" at bounding box center [698, 185] width 29 height 15
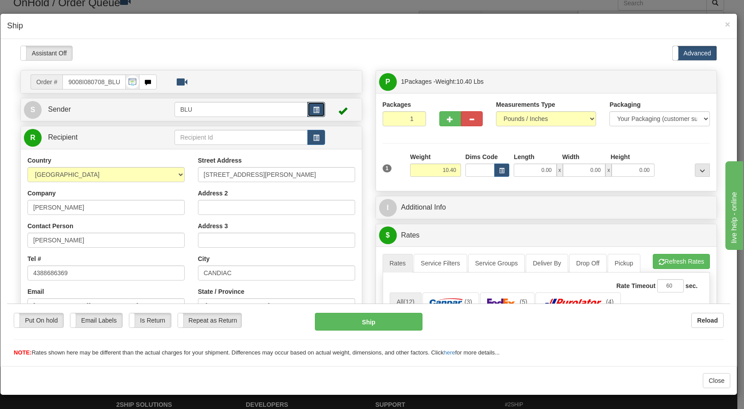
click at [313, 109] on span "button" at bounding box center [316, 110] width 6 height 6
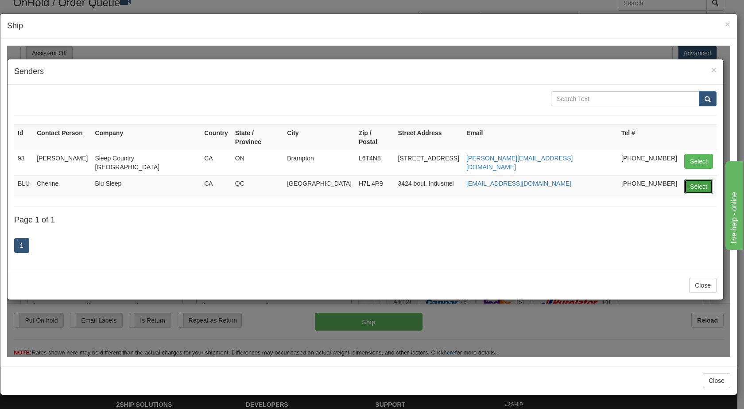
click at [697, 178] on button "Select" at bounding box center [698, 185] width 29 height 15
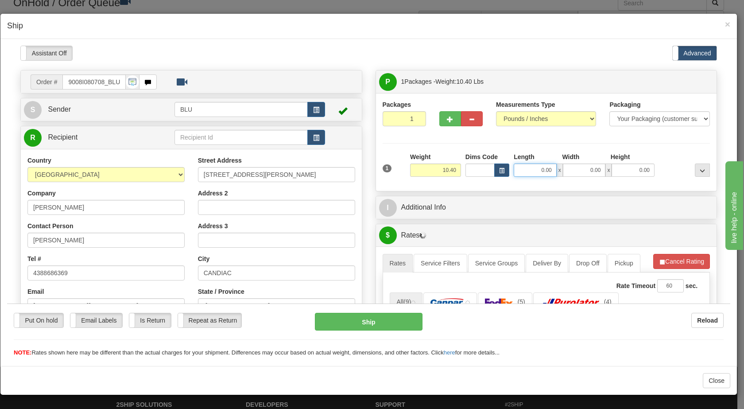
click at [531, 165] on input "0.00" at bounding box center [535, 169] width 43 height 13
type input "16.00"
click at [588, 169] on input "0.00" at bounding box center [584, 169] width 43 height 13
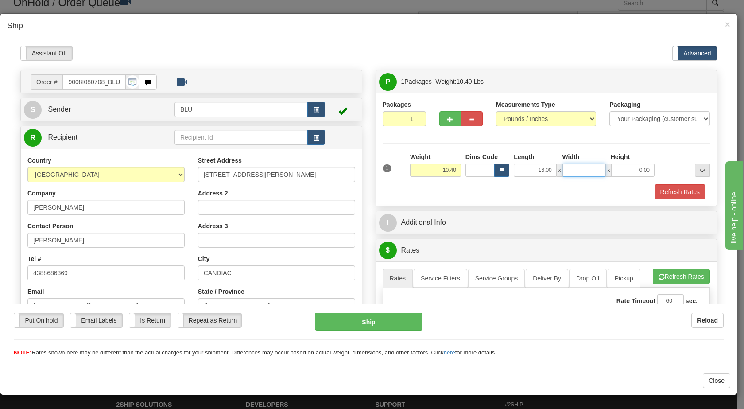
type input "7"
type input "8.00"
click at [625, 171] on input "0.00" at bounding box center [633, 169] width 43 height 13
type input "16.00"
click at [663, 165] on div at bounding box center [684, 164] width 55 height 24
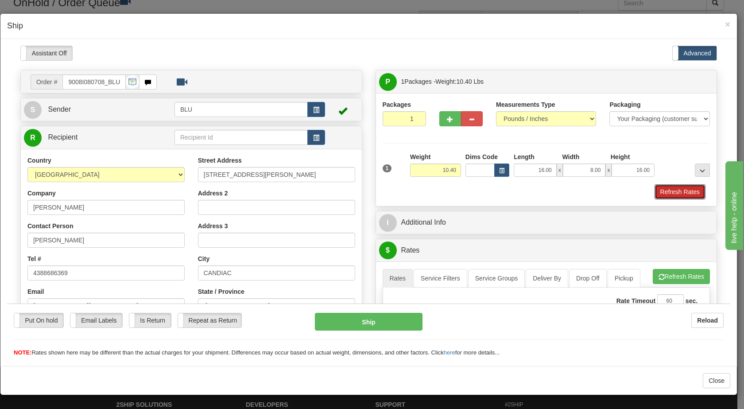
click at [655, 190] on button "Refresh Rates" at bounding box center [680, 191] width 51 height 15
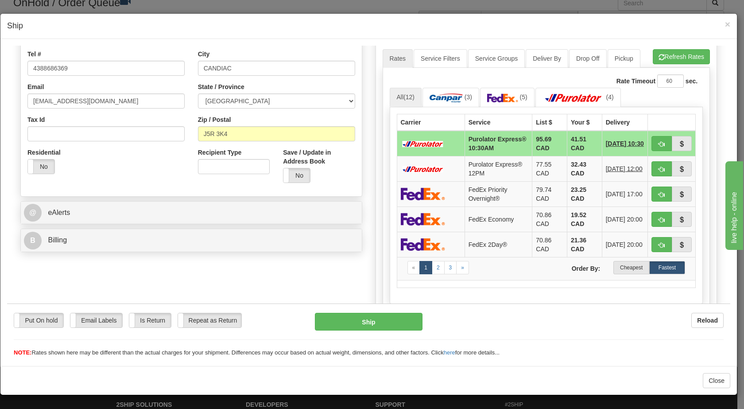
scroll to position [207, 0]
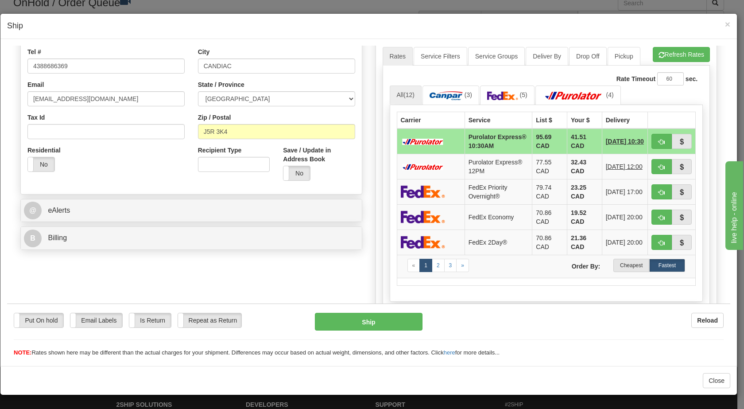
click at [615, 271] on label "Cheapest" at bounding box center [631, 264] width 36 height 13
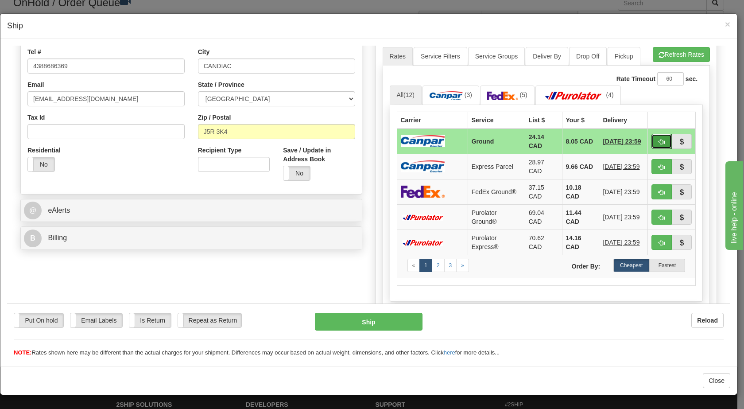
click at [659, 142] on span "button" at bounding box center [662, 142] width 6 height 6
type input "1"
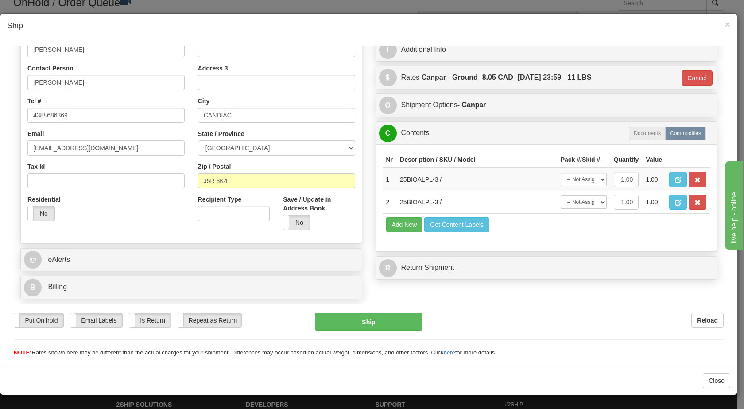
scroll to position [158, 0]
click at [373, 322] on button "Ship" at bounding box center [368, 321] width 107 height 18
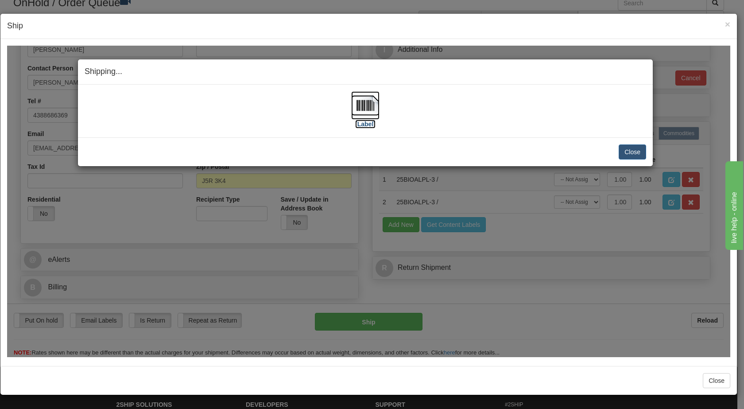
click at [362, 105] on img at bounding box center [365, 105] width 28 height 28
click at [632, 152] on button "Close" at bounding box center [632, 151] width 27 height 15
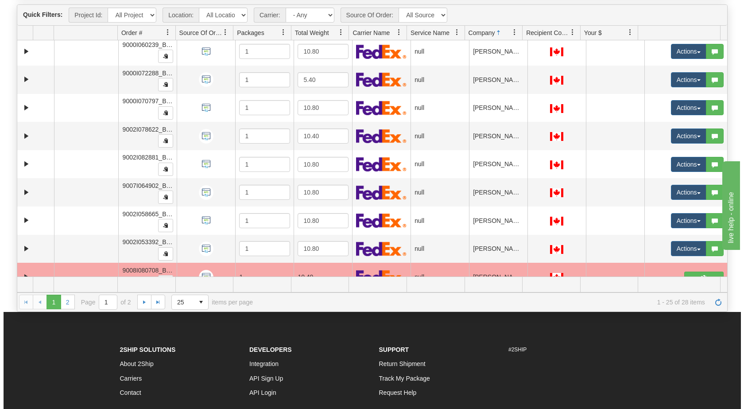
scroll to position [397, 0]
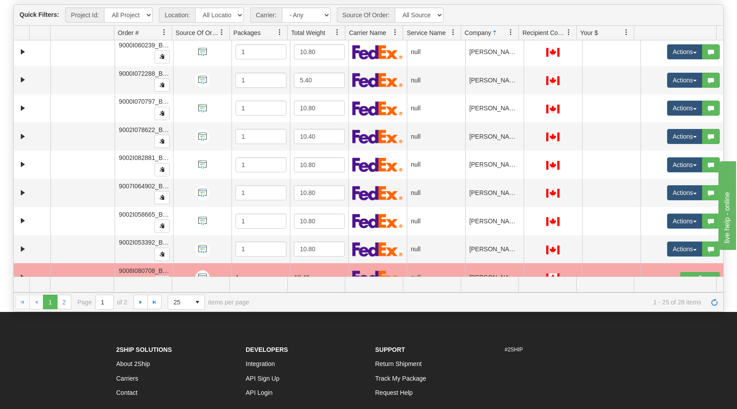
click at [694, 137] on span "button" at bounding box center [696, 137] width 4 height 2
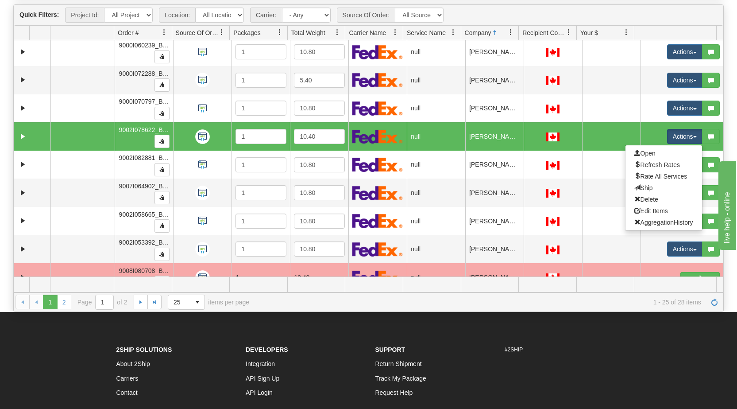
click at [654, 155] on link "Open" at bounding box center [664, 153] width 77 height 12
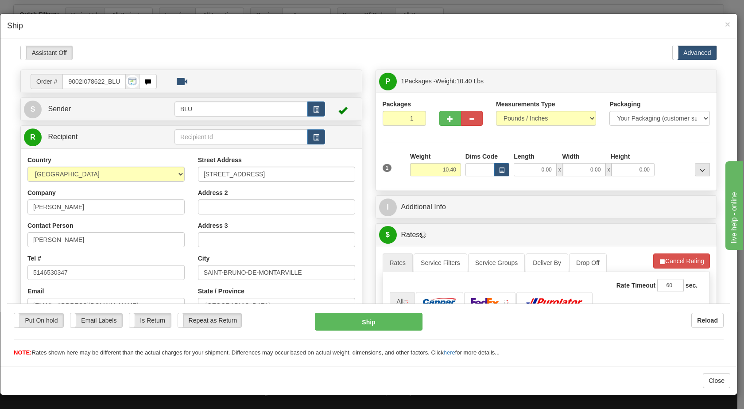
scroll to position [1, 0]
click at [313, 106] on span "button" at bounding box center [316, 109] width 6 height 6
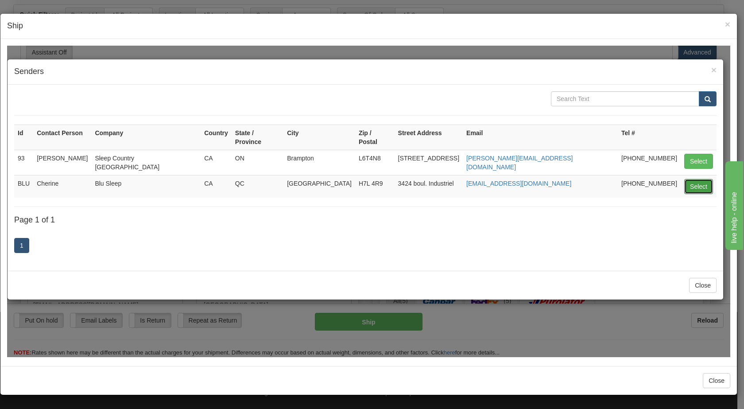
click at [696, 178] on button "Select" at bounding box center [698, 185] width 29 height 15
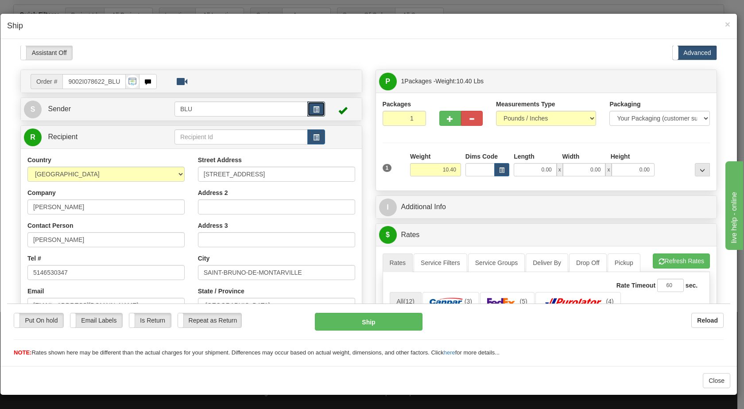
scroll to position [0, 0]
click at [526, 165] on input "0.00" at bounding box center [535, 169] width 43 height 13
type input "16.00"
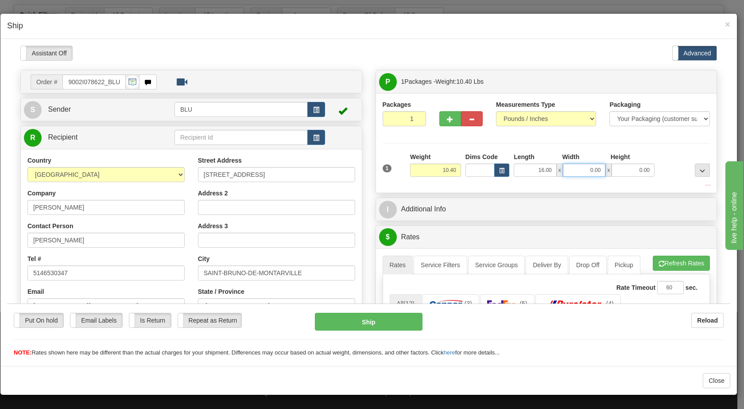
click at [579, 169] on input "0.00" at bounding box center [584, 169] width 43 height 13
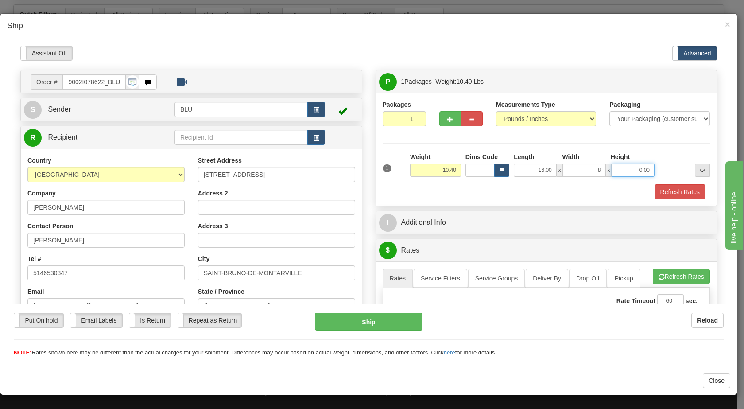
type input "8.00"
click at [632, 168] on input "0.00" at bounding box center [633, 169] width 43 height 13
type input "16.00"
click at [546, 183] on div "Packaging Your Packaging (customer supplied) Envelope (carrier supplied) Pack (…" at bounding box center [560, 183] width 304 height 0
click at [659, 189] on button "Refresh Rates" at bounding box center [680, 191] width 51 height 15
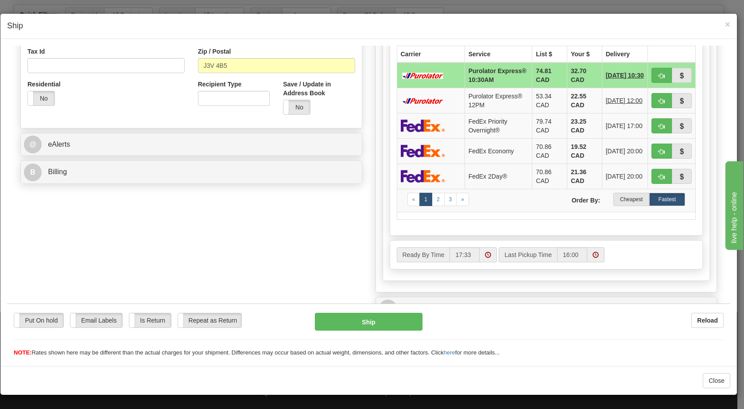
scroll to position [274, 0]
click at [620, 210] on td "« 1 2 3 » Order By: Cheapest Fastest" at bounding box center [546, 198] width 299 height 23
click at [625, 205] on label "Cheapest" at bounding box center [631, 197] width 36 height 13
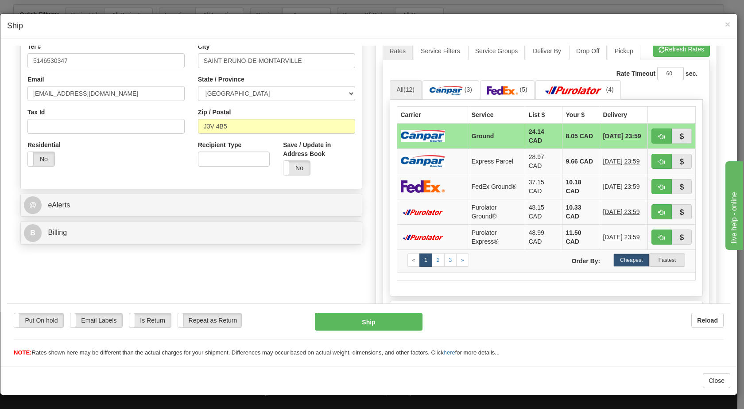
scroll to position [207, 0]
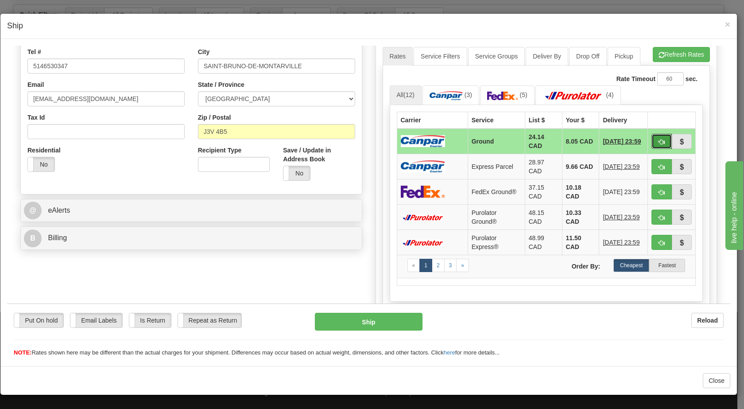
click at [659, 139] on span "button" at bounding box center [662, 142] width 6 height 6
type input "1"
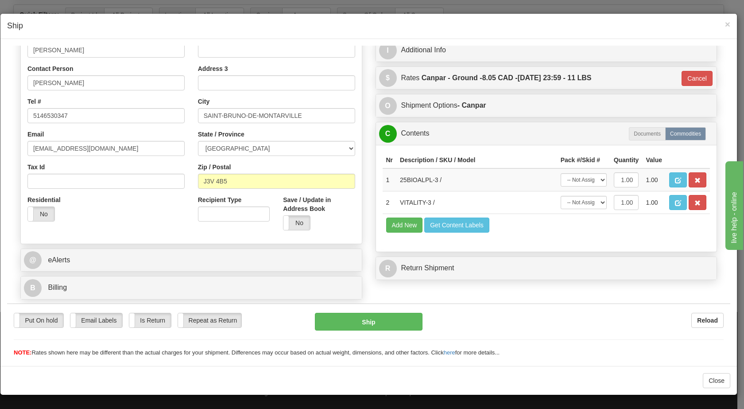
scroll to position [158, 0]
click at [388, 317] on button "Ship" at bounding box center [368, 321] width 107 height 18
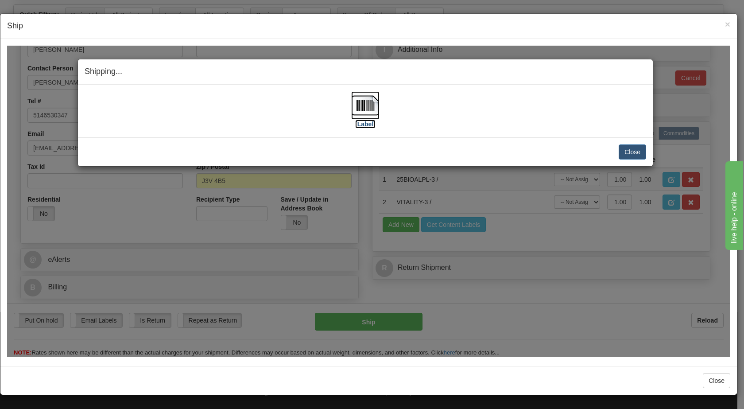
click at [370, 104] on img at bounding box center [365, 105] width 28 height 28
click at [627, 148] on button "Close" at bounding box center [632, 151] width 27 height 15
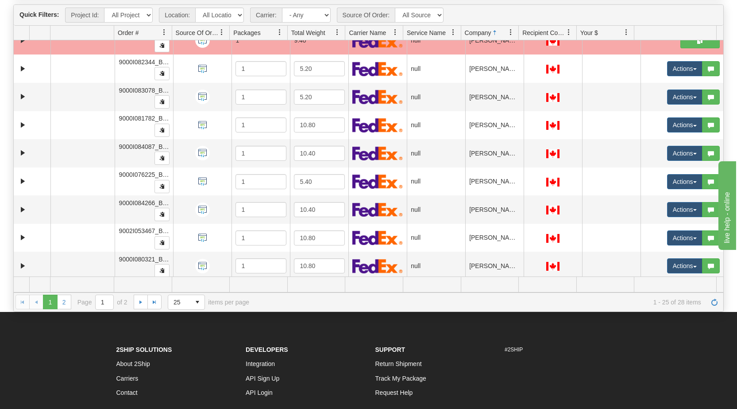
scroll to position [0, 0]
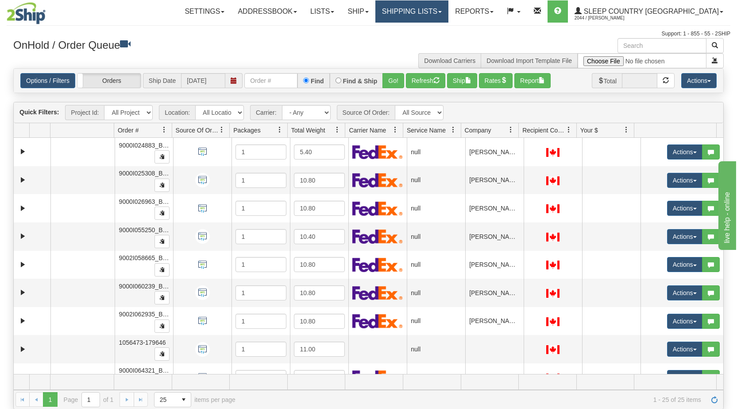
click at [449, 10] on link "Shipping lists" at bounding box center [412, 11] width 73 height 22
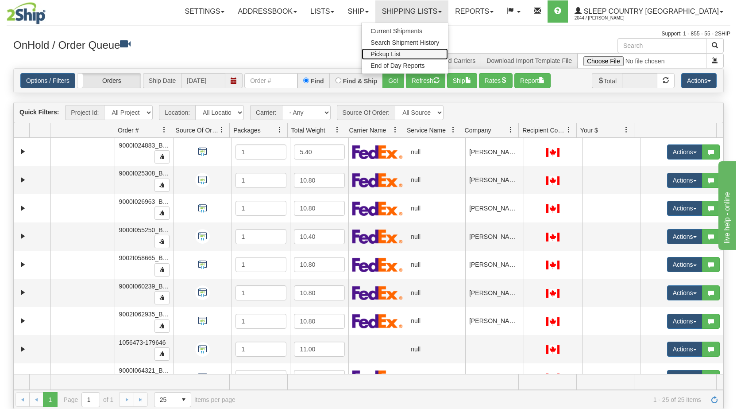
click at [401, 52] on span "Pickup List" at bounding box center [386, 53] width 30 height 7
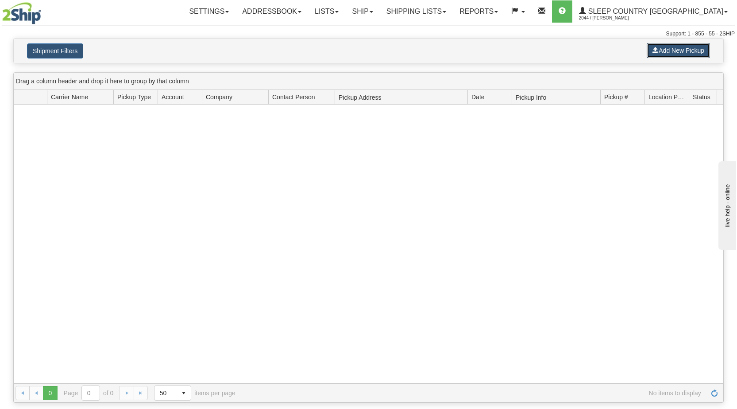
click at [677, 53] on button "Add New Pickup" at bounding box center [678, 50] width 63 height 15
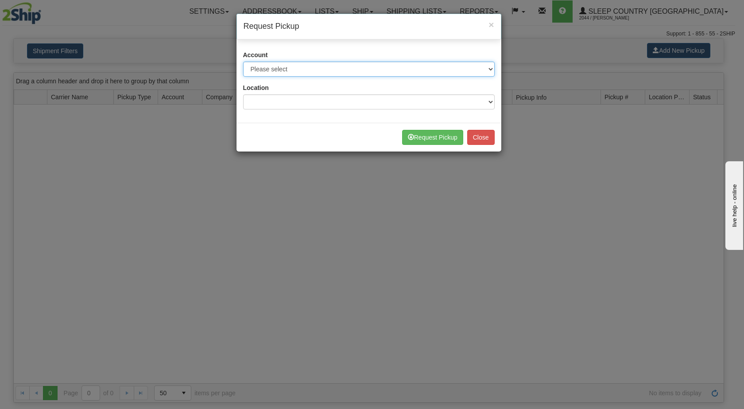
click at [337, 64] on select "Please select Canpar - 42035243 (Canpar 42035243) FedEx Express® - 787074650 (F…" at bounding box center [369, 69] width 252 height 15
select select "14"
click at [243, 62] on select "Please select Canpar - 42035243 (Canpar 42035243) FedEx Express® - 787074650 (F…" at bounding box center [369, 69] width 252 height 15
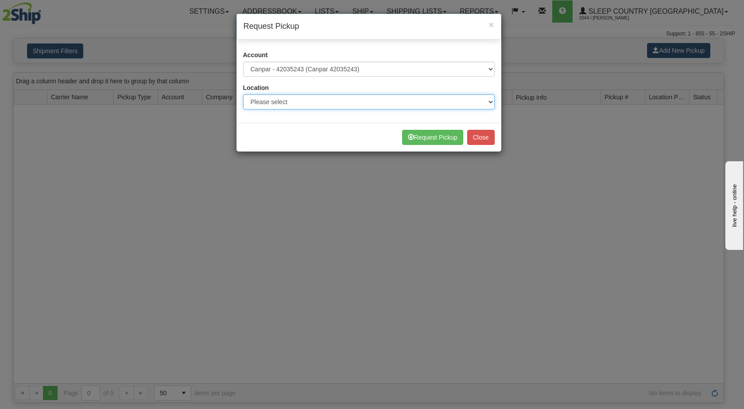
click at [308, 104] on select "Please select Ameriwood DC BECO BLU CATH [PERSON_NAME] DUVET FASUS IMRU JASZ LU…" at bounding box center [369, 101] width 252 height 15
select select "6710"
click at [243, 94] on select "Please select Ameriwood DC BECO BLU CATH [PERSON_NAME] DUVET FASUS IMRU JASZ LU…" at bounding box center [369, 101] width 252 height 15
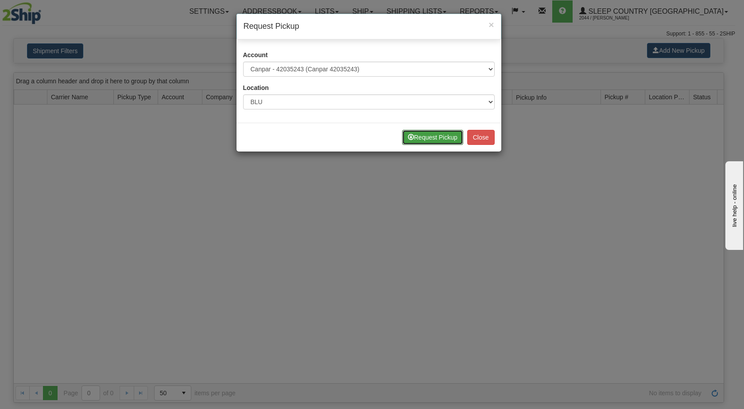
click at [453, 142] on button "Request Pickup" at bounding box center [432, 137] width 61 height 15
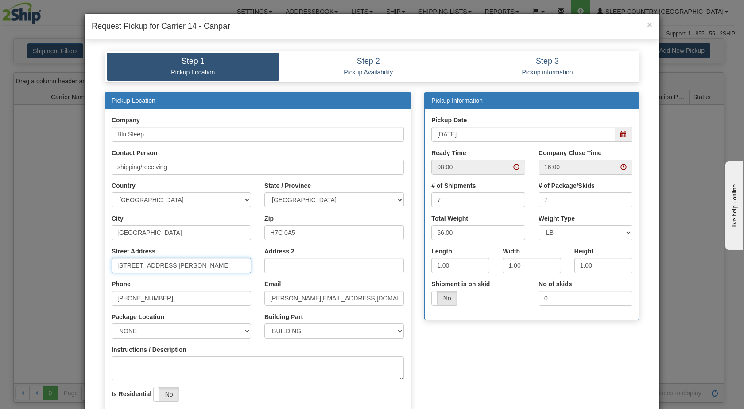
click at [132, 263] on input "[STREET_ADDRESS][PERSON_NAME]" at bounding box center [182, 265] width 140 height 15
type input "3424 BOUL INDUSTRIEL"
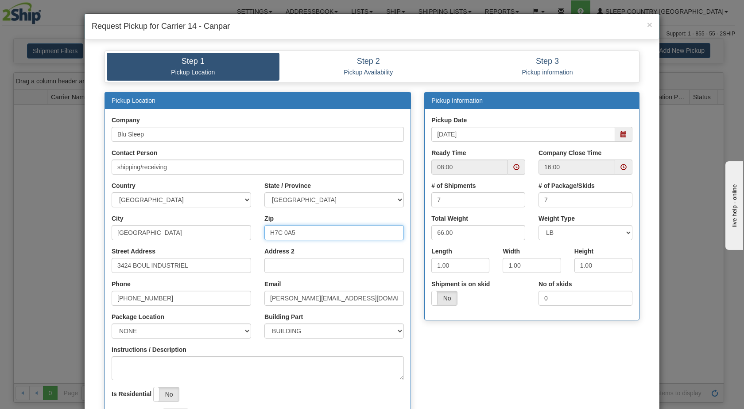
drag, startPoint x: 309, startPoint y: 233, endPoint x: 256, endPoint y: 232, distance: 52.7
click at [258, 232] on div "Zip H7C 0A5" at bounding box center [334, 230] width 153 height 33
click at [620, 133] on span at bounding box center [623, 134] width 6 height 6
type input "H7L 4R9"
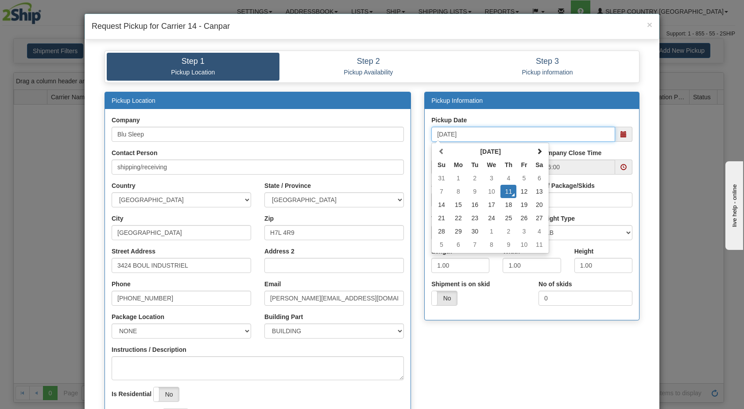
click at [522, 189] on td "12" at bounding box center [523, 191] width 15 height 13
type input "[DATE]"
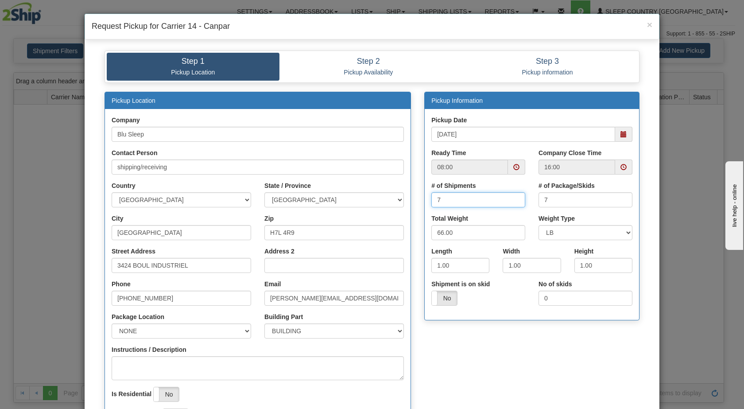
click at [477, 197] on input "7" at bounding box center [478, 199] width 94 height 15
click at [513, 198] on input "8" at bounding box center [478, 199] width 94 height 15
click at [513, 198] on input "9" at bounding box center [478, 199] width 94 height 15
click at [513, 198] on input "10" at bounding box center [478, 199] width 94 height 15
type input "11"
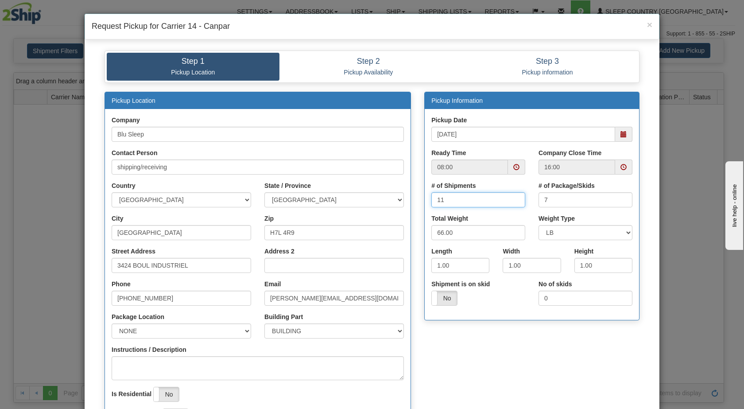
click at [513, 198] on input "11" at bounding box center [478, 199] width 94 height 15
click at [620, 198] on input "8" at bounding box center [586, 199] width 94 height 15
click at [620, 198] on input "9" at bounding box center [586, 199] width 94 height 15
click at [620, 198] on input "10" at bounding box center [586, 199] width 94 height 15
type input "11"
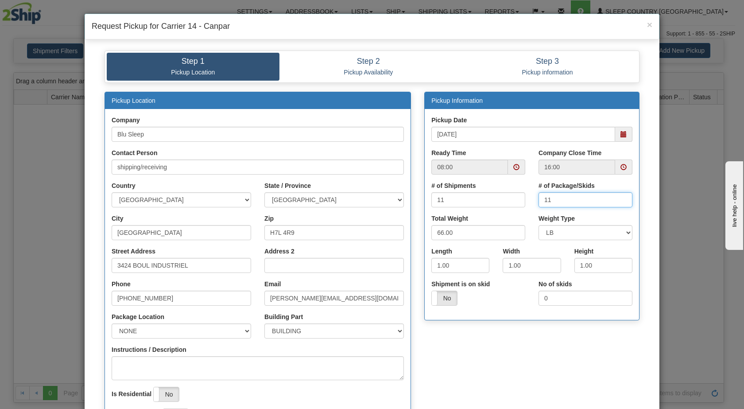
click at [620, 198] on input "11" at bounding box center [586, 199] width 94 height 15
drag, startPoint x: 439, startPoint y: 230, endPoint x: 429, endPoint y: 230, distance: 9.7
click at [431, 230] on input "66.00" at bounding box center [478, 232] width 94 height 15
click at [440, 230] on input "66.00" at bounding box center [478, 232] width 94 height 15
type input "90.00"
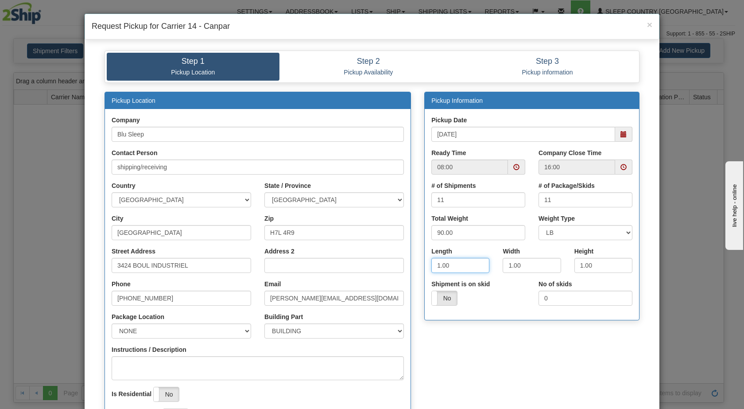
click at [434, 263] on input "1.00" at bounding box center [460, 265] width 58 height 15
type input "16.00"
click at [507, 264] on input "1.00" at bounding box center [532, 265] width 58 height 15
type input "8.00"
click at [577, 265] on input "1.00" at bounding box center [603, 265] width 58 height 15
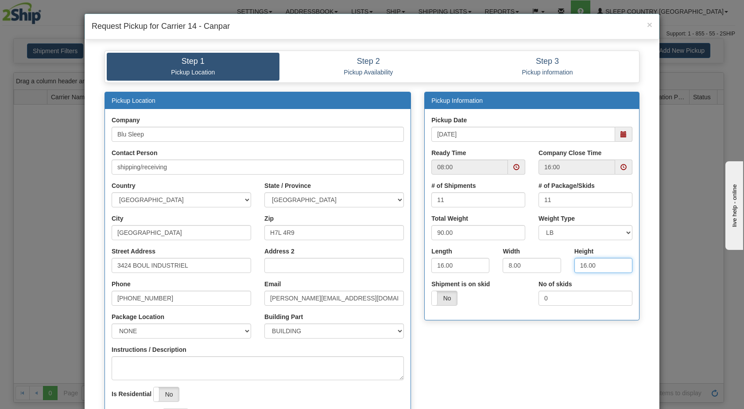
type input "16.00"
click at [509, 302] on div "Yes No" at bounding box center [478, 298] width 94 height 15
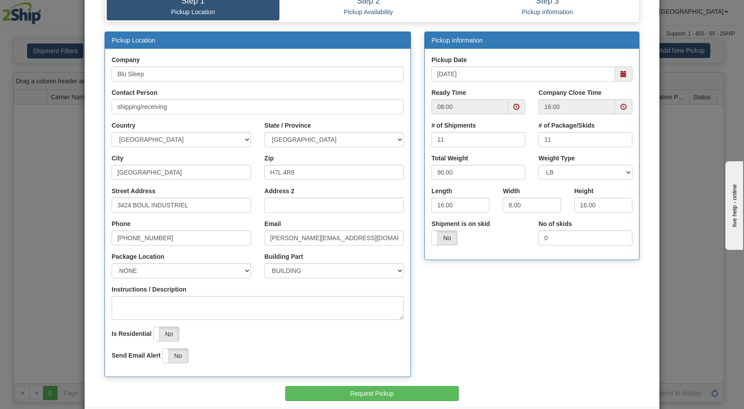
scroll to position [101, 0]
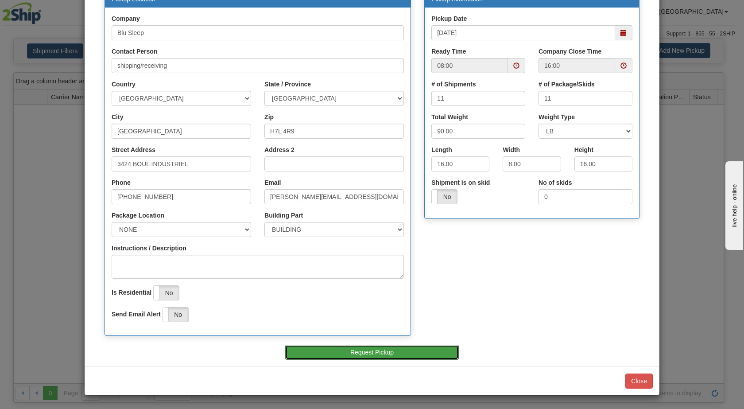
click at [360, 350] on button "Request Pickup" at bounding box center [372, 352] width 174 height 15
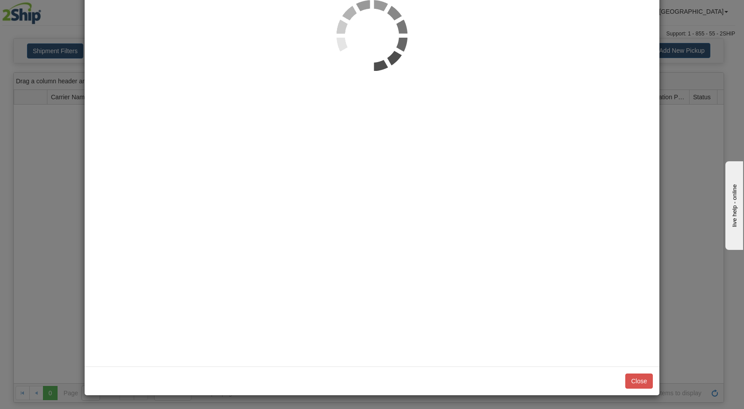
scroll to position [0, 0]
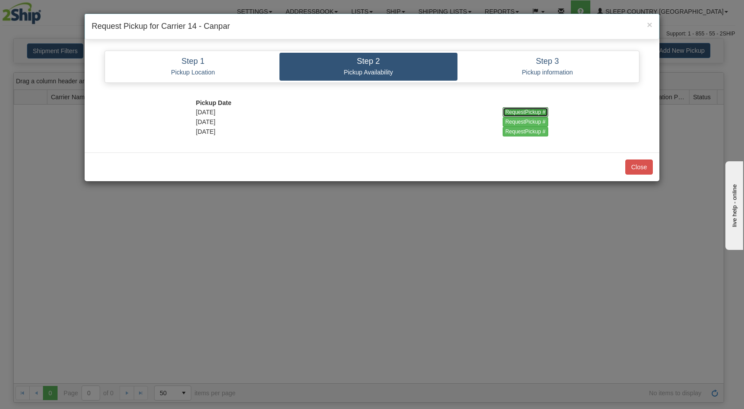
click at [528, 107] on input "RequestPickup #" at bounding box center [526, 112] width 46 height 10
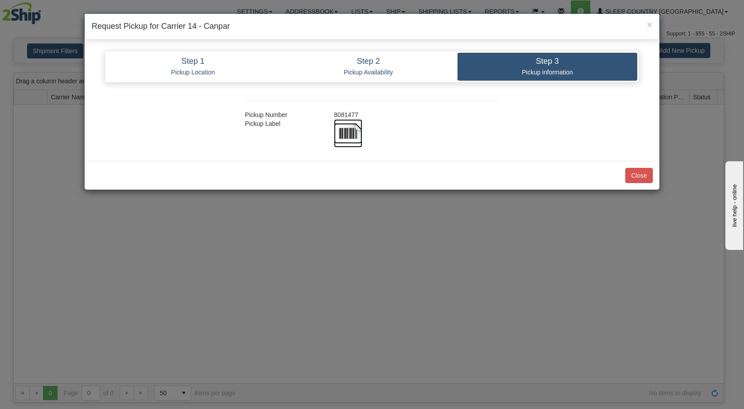
click at [348, 132] on img at bounding box center [348, 133] width 28 height 28
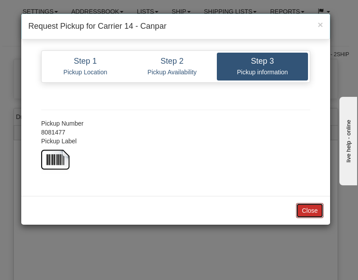
click at [305, 210] on button "Close" at bounding box center [309, 210] width 27 height 15
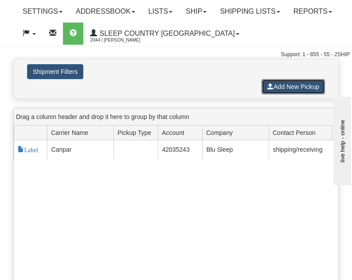
click at [284, 83] on button "Add New Pickup" at bounding box center [292, 86] width 63 height 15
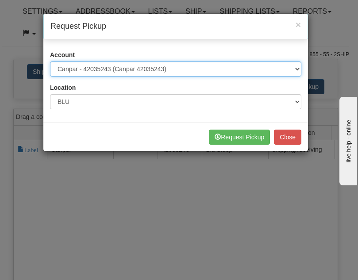
click at [236, 70] on select "Please select Canpar - 42035243 (Canpar 42035243) FedEx Express® - 787074650 (F…" at bounding box center [176, 69] width 252 height 15
select select "2"
click at [50, 62] on select "Please select Canpar - 42035243 (Canpar 42035243) FedEx Express® - 787074650 (F…" at bounding box center [176, 69] width 252 height 15
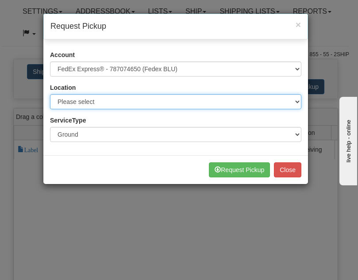
click at [186, 106] on select "Please select BLU" at bounding box center [176, 101] width 252 height 15
select select "6710"
click at [50, 94] on select "Please select BLU" at bounding box center [176, 101] width 252 height 15
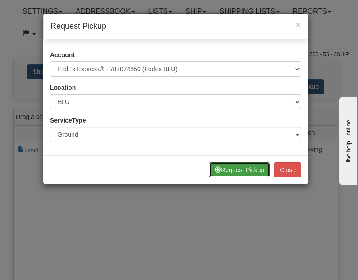
click at [248, 173] on button "Request Pickup" at bounding box center [239, 170] width 61 height 15
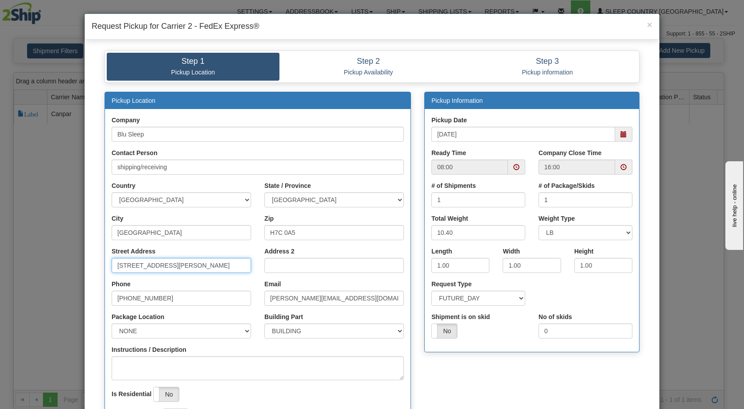
click at [118, 264] on input "[STREET_ADDRESS][PERSON_NAME]" at bounding box center [182, 265] width 140 height 15
type input "3424 BOUL INDUSTRIEL"
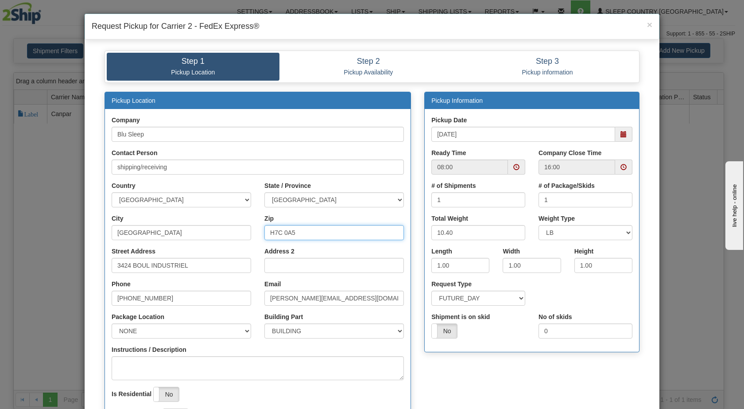
click at [279, 235] on input "H7C 0A5" at bounding box center [334, 232] width 140 height 15
click at [620, 135] on span at bounding box center [623, 134] width 6 height 6
type input "H7L 4R9"
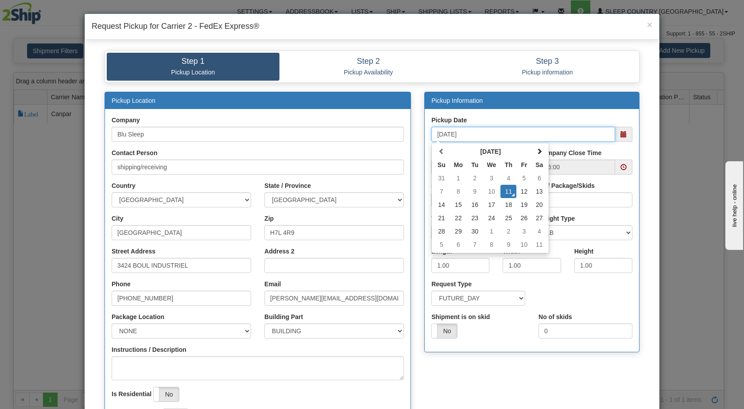
click at [516, 193] on td "12" at bounding box center [523, 191] width 15 height 13
type input "09/12/2025"
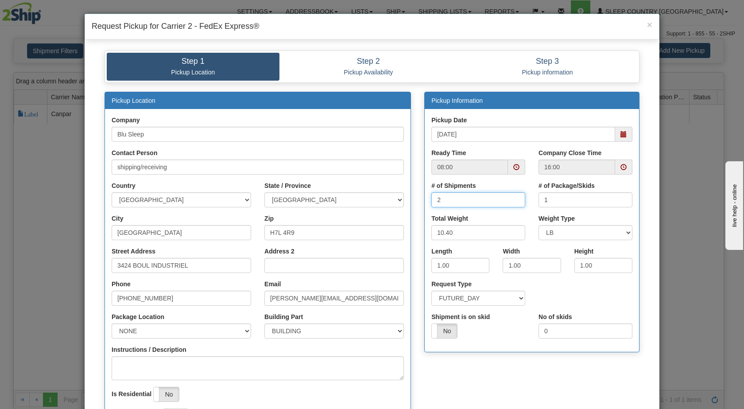
type input "2"
click at [513, 197] on input "2" at bounding box center [478, 199] width 94 height 15
click at [453, 232] on input "10.40" at bounding box center [478, 232] width 94 height 15
drag, startPoint x: 453, startPoint y: 231, endPoint x: 421, endPoint y: 231, distance: 31.9
click at [425, 231] on div "Total Weight 10.40" at bounding box center [478, 230] width 107 height 33
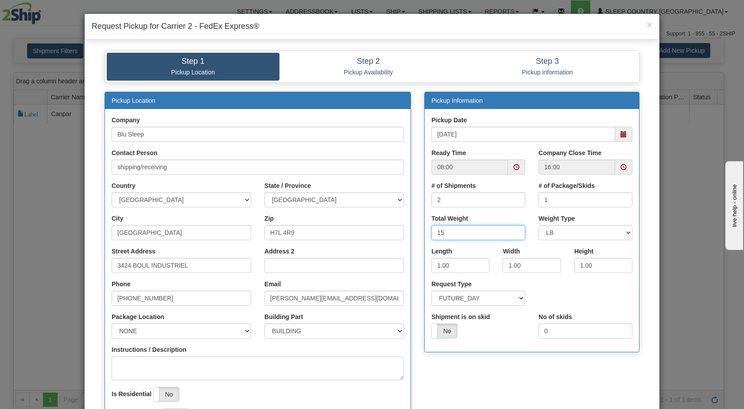
type input "15"
click at [436, 263] on input "1.00" at bounding box center [460, 265] width 58 height 15
type input "18.00"
click at [506, 265] on input "1.00" at bounding box center [532, 265] width 58 height 15
type input "8.00"
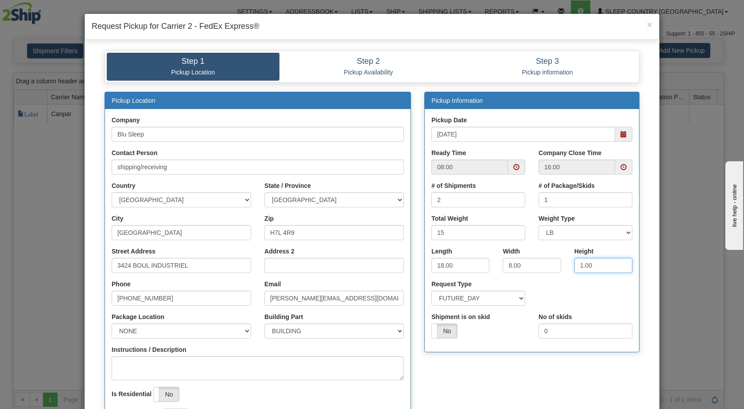
click at [579, 263] on input "1.00" at bounding box center [603, 265] width 58 height 15
type input "16.00"
click at [498, 297] on select "SAME_DAY FUTURE_DAY" at bounding box center [478, 298] width 94 height 15
click at [516, 296] on select "SAME_DAY FUTURE_DAY" at bounding box center [478, 298] width 94 height 15
type input "2"
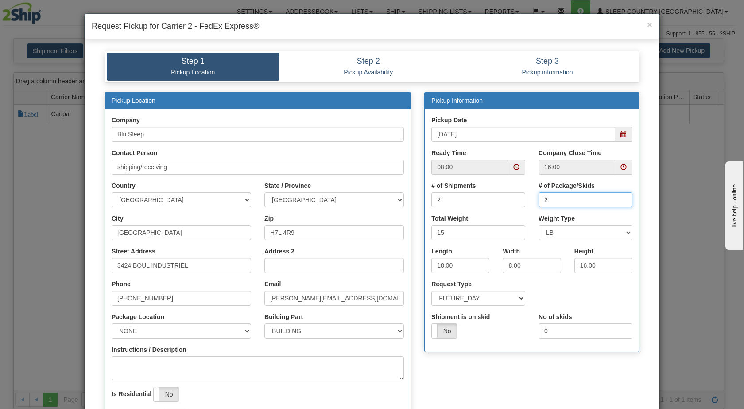
click at [618, 197] on input "2" at bounding box center [586, 199] width 94 height 15
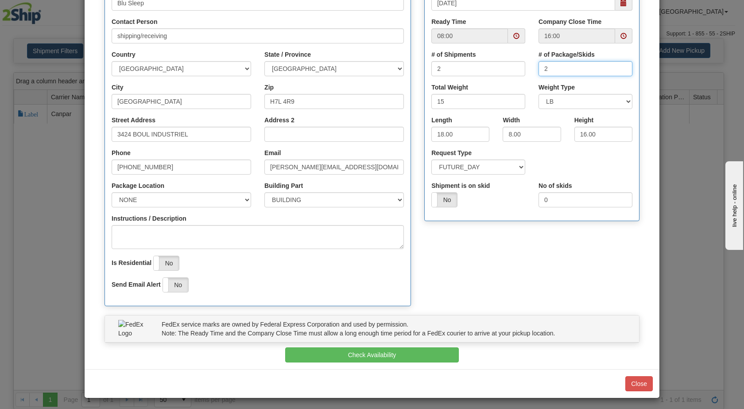
scroll to position [134, 0]
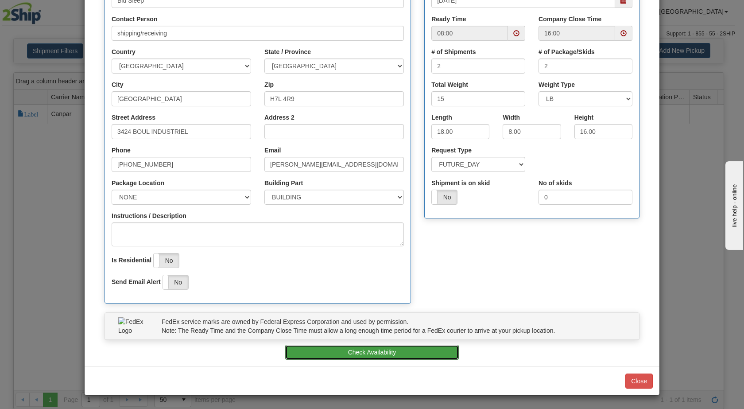
click at [412, 353] on button "Check Availability" at bounding box center [372, 352] width 174 height 15
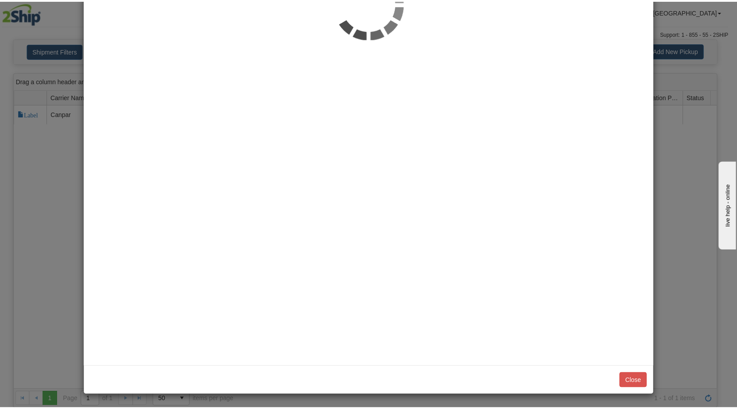
scroll to position [0, 0]
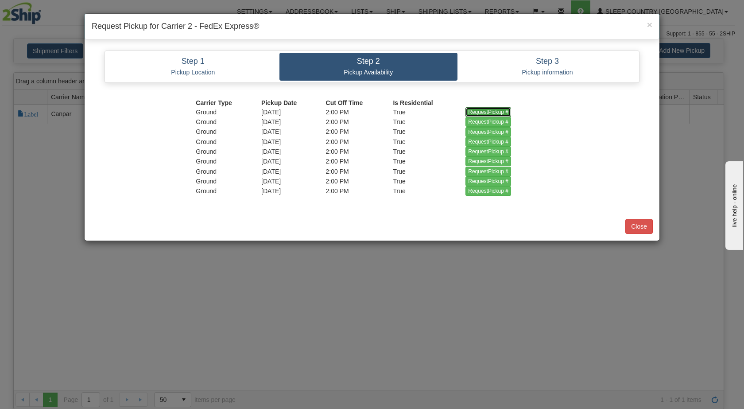
click at [480, 109] on input "RequestPickup #" at bounding box center [488, 112] width 46 height 10
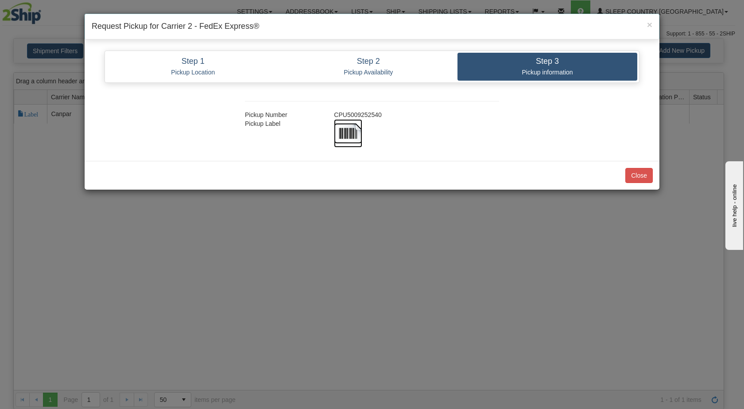
click at [349, 131] on img at bounding box center [348, 133] width 28 height 28
click at [640, 176] on button "Close" at bounding box center [638, 175] width 27 height 15
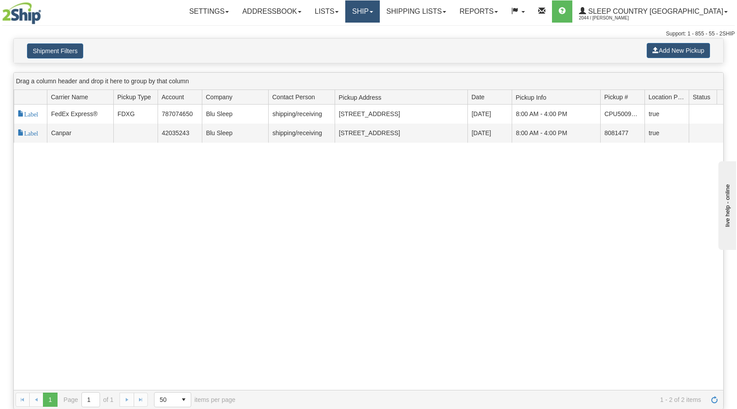
click at [380, 14] on link "Ship" at bounding box center [362, 11] width 34 height 22
click at [368, 43] on span "OnHold / Order Queue" at bounding box center [339, 42] width 62 height 7
